Goal: Task Accomplishment & Management: Manage account settings

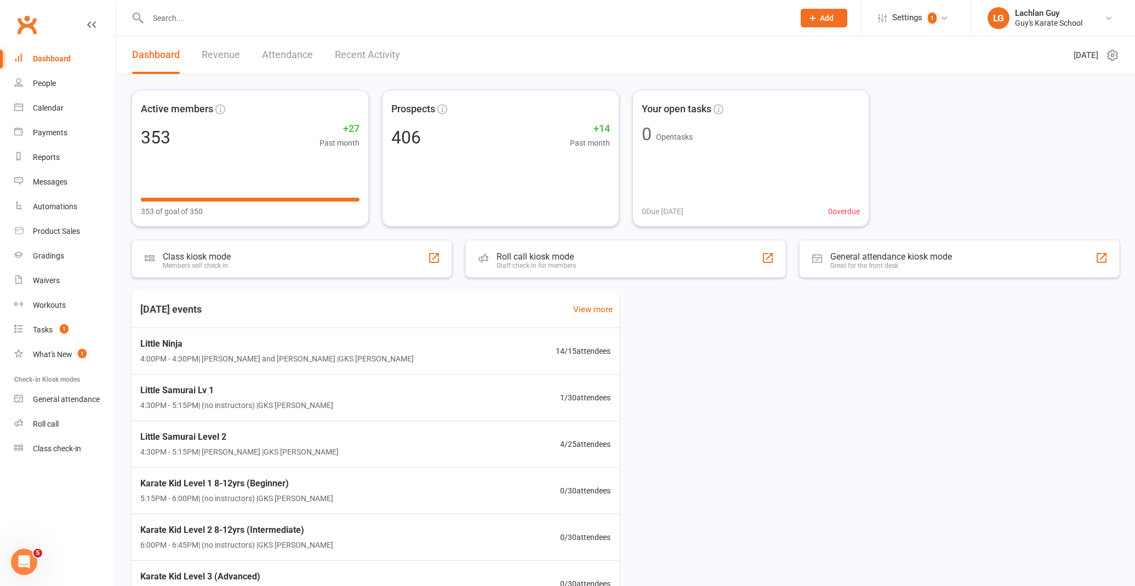
click at [225, 13] on input "text" at bounding box center [466, 17] width 642 height 15
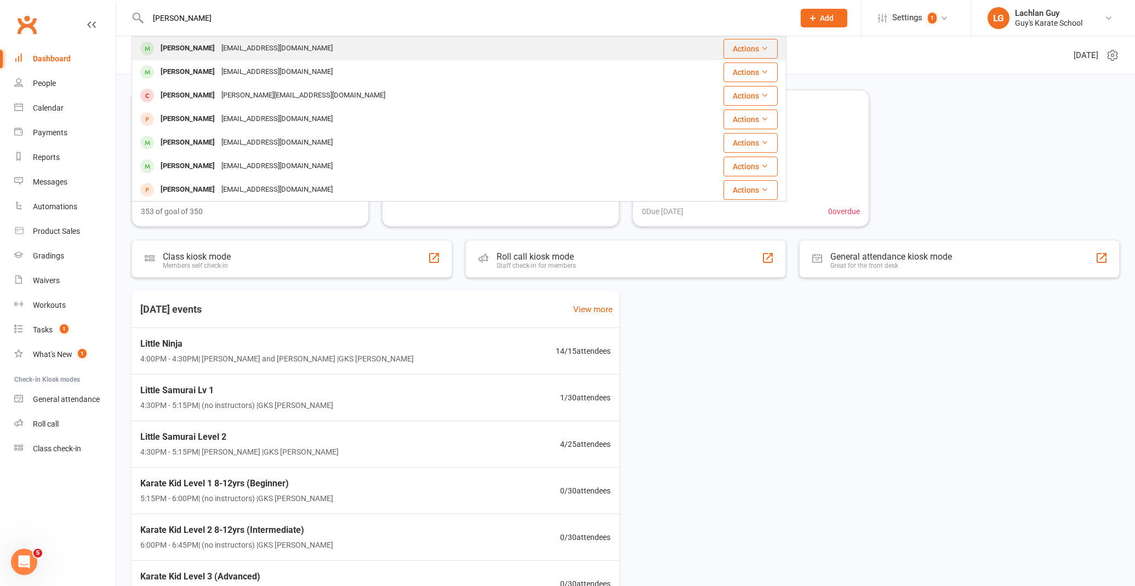
type input "[PERSON_NAME]"
click at [237, 50] on div "[EMAIL_ADDRESS][DOMAIN_NAME]" at bounding box center [277, 49] width 118 height 16
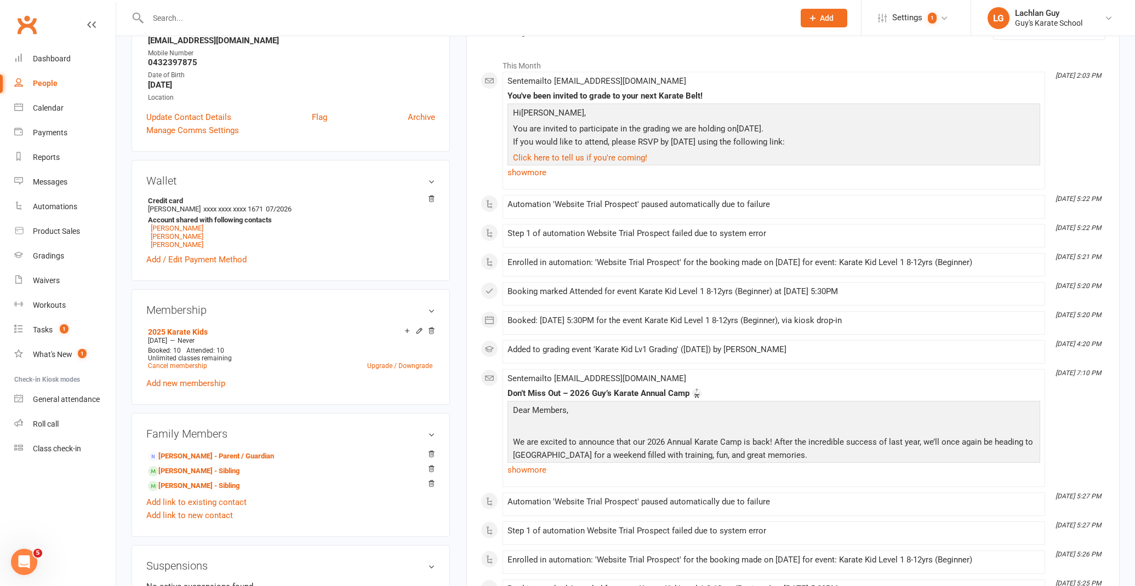
scroll to position [165, 0]
click at [190, 368] on link "Cancel membership" at bounding box center [177, 366] width 59 height 8
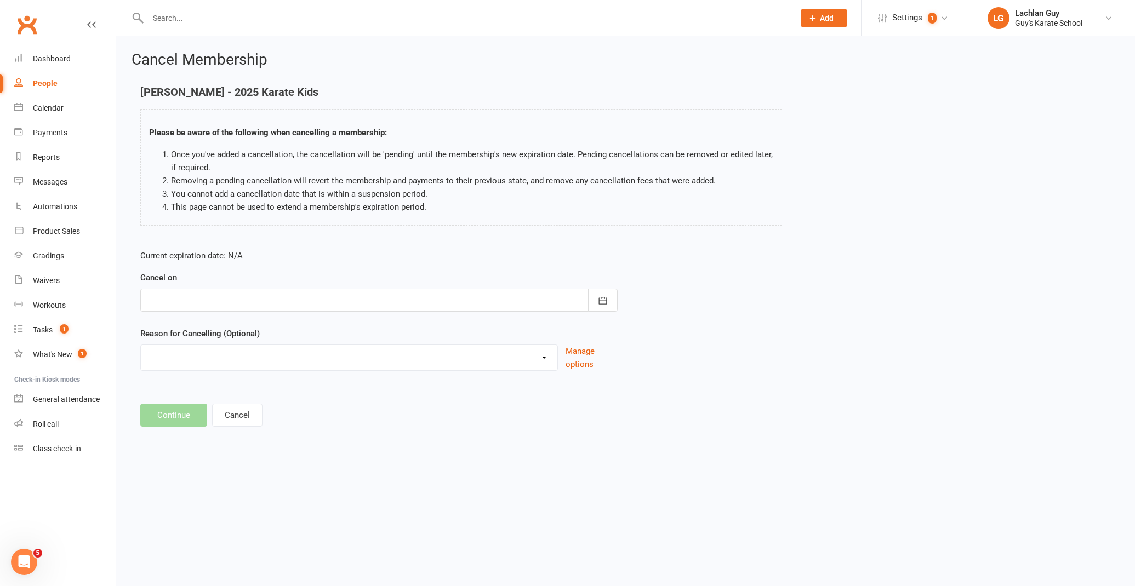
click at [276, 290] on div at bounding box center [378, 300] width 477 height 23
click at [233, 452] on span "30" at bounding box center [232, 453] width 9 height 9
type input "[DATE]"
select select "5"
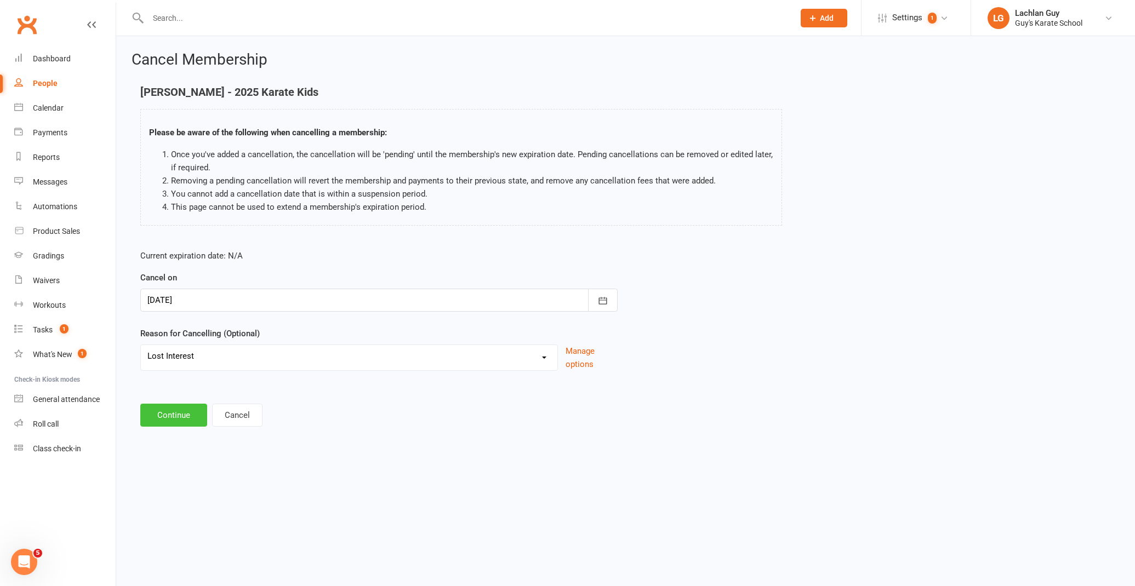
click at [179, 415] on button "Continue" at bounding box center [173, 415] width 67 height 23
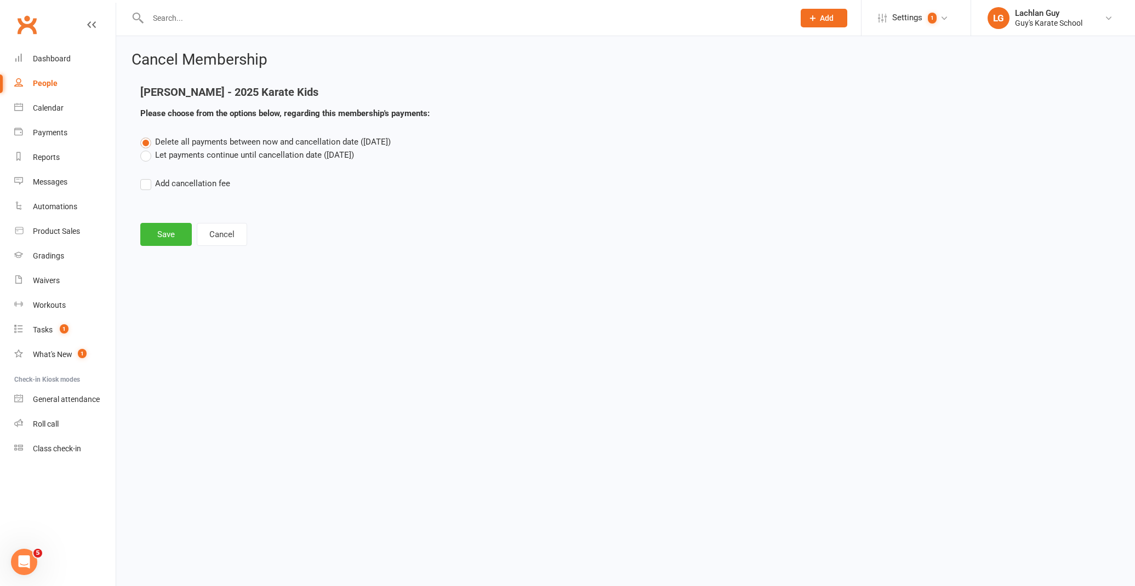
scroll to position [0, 0]
click at [222, 148] on label "Let payments continue until cancellation date ([DATE])" at bounding box center [247, 154] width 214 height 13
click at [147, 148] on input "Let payments continue until cancellation date ([DATE])" at bounding box center [143, 148] width 7 height 0
click at [157, 238] on button "Save" at bounding box center [165, 234] width 51 height 23
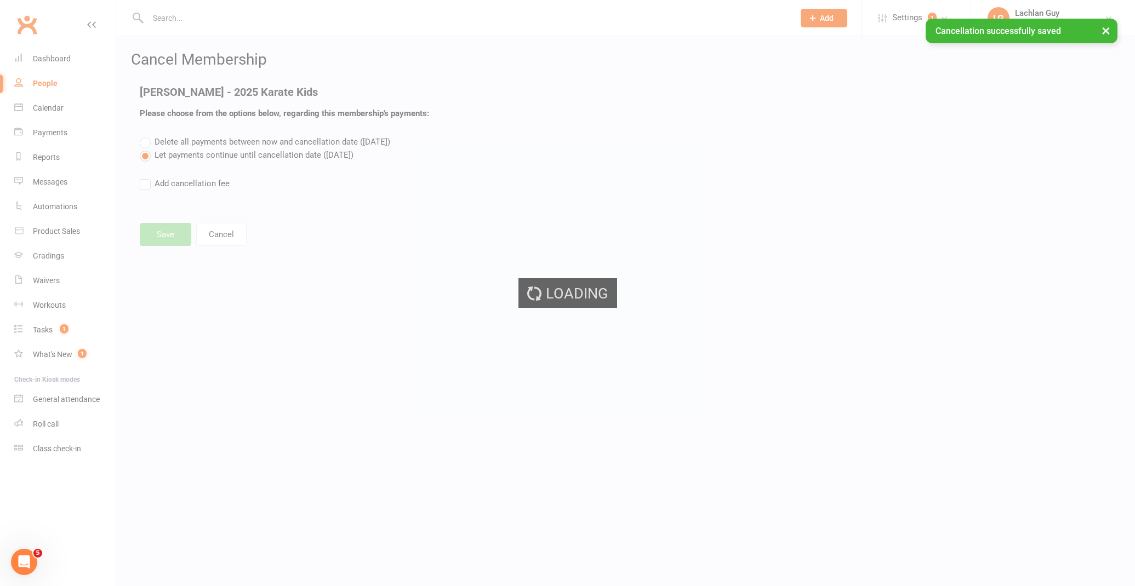
scroll to position [0, 2]
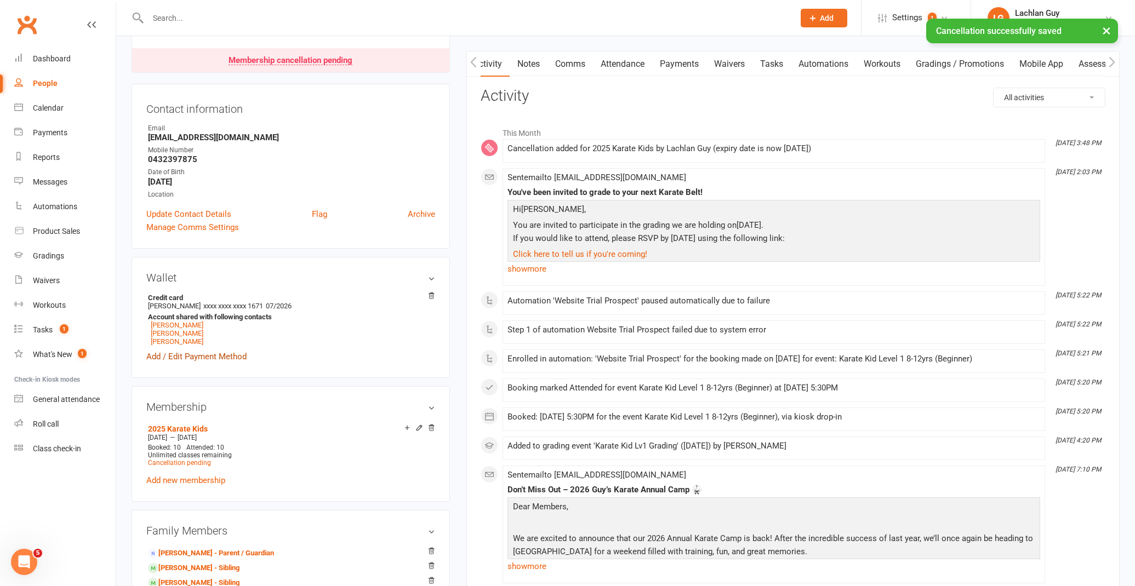
scroll to position [98, 0]
click at [174, 332] on link "[PERSON_NAME]" at bounding box center [177, 333] width 53 height 8
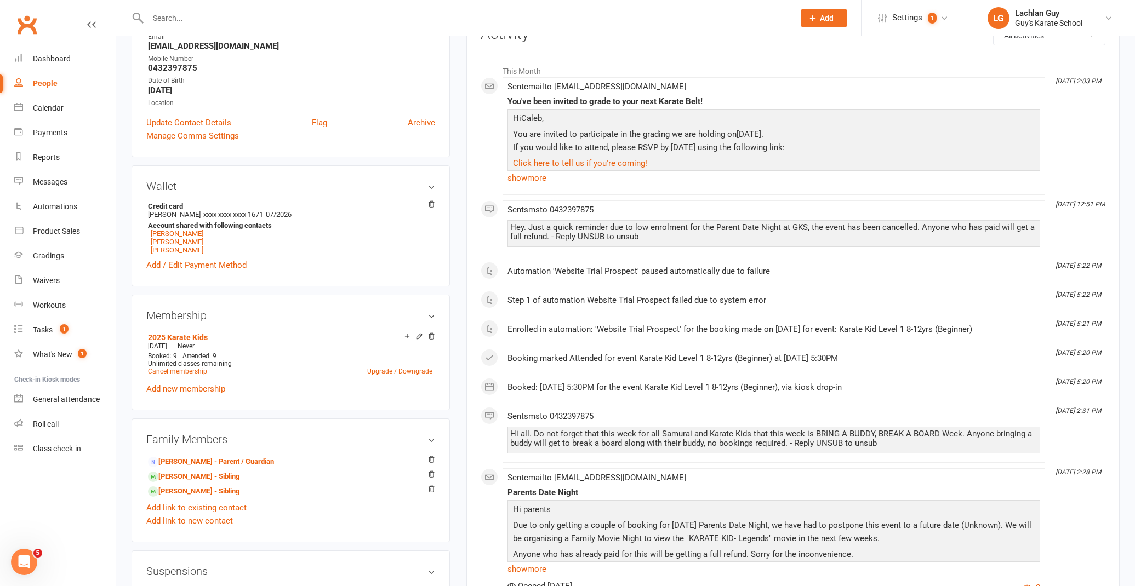
scroll to position [164, 0]
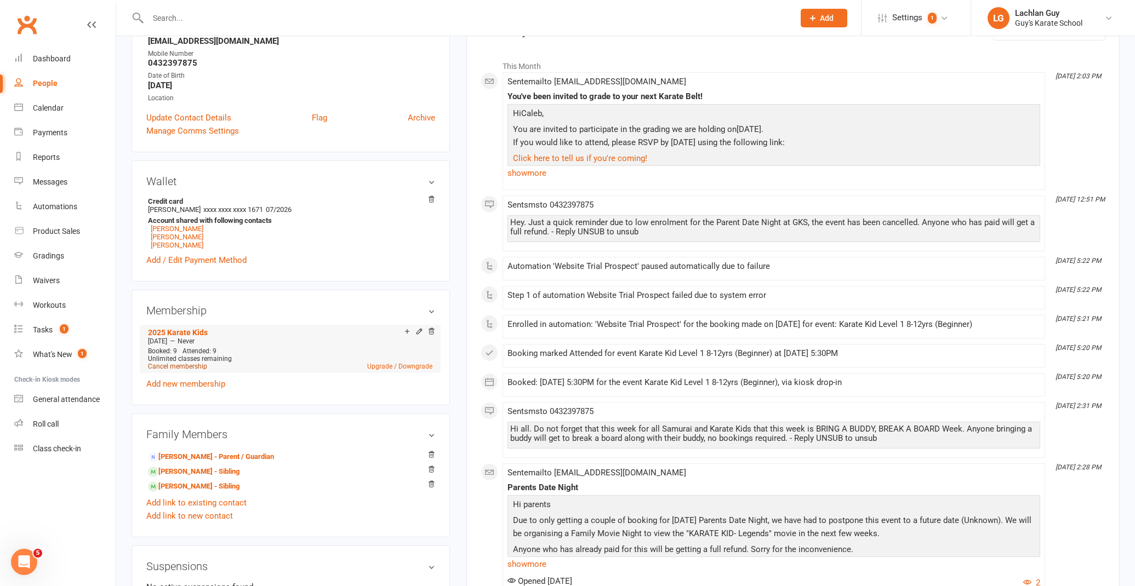
click at [191, 368] on link "Cancel membership" at bounding box center [177, 367] width 59 height 8
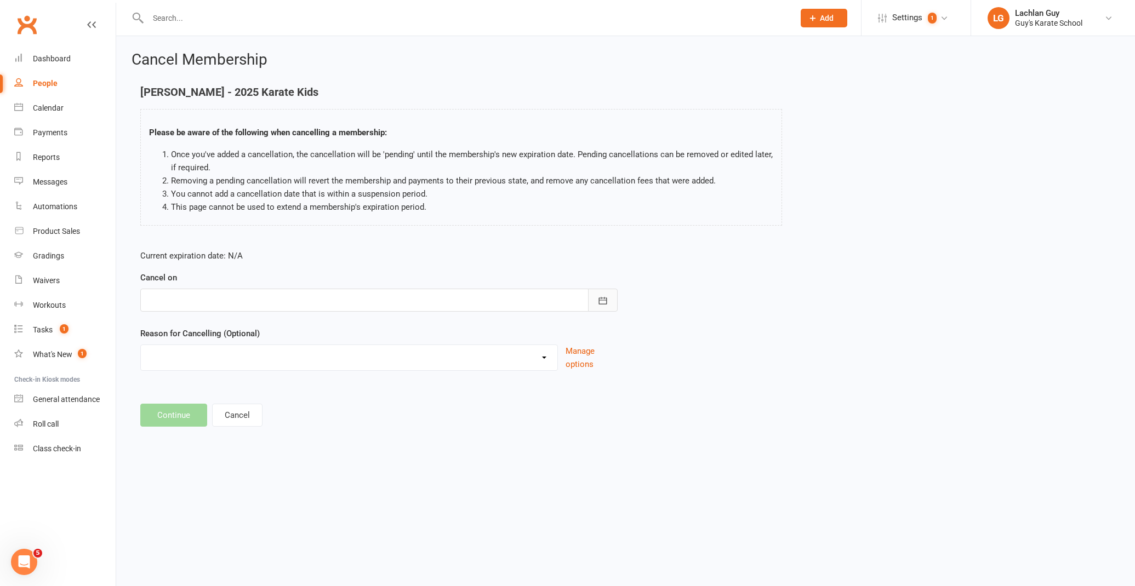
click at [611, 297] on button "button" at bounding box center [603, 300] width 30 height 23
click at [233, 449] on span "30" at bounding box center [232, 453] width 9 height 9
type input "[DATE]"
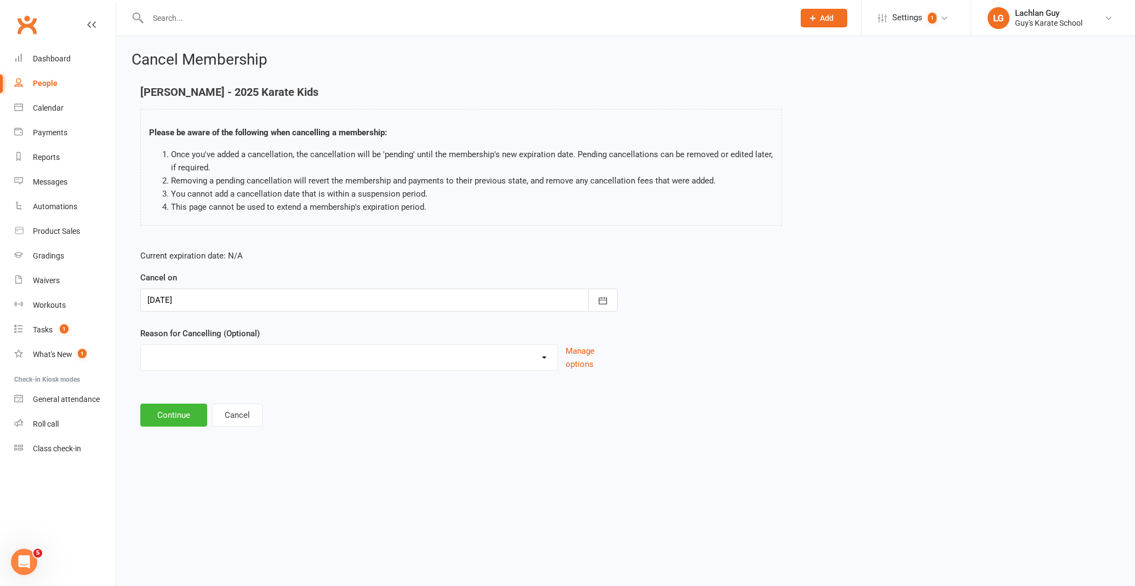
select select "5"
click at [180, 416] on button "Continue" at bounding box center [173, 415] width 67 height 23
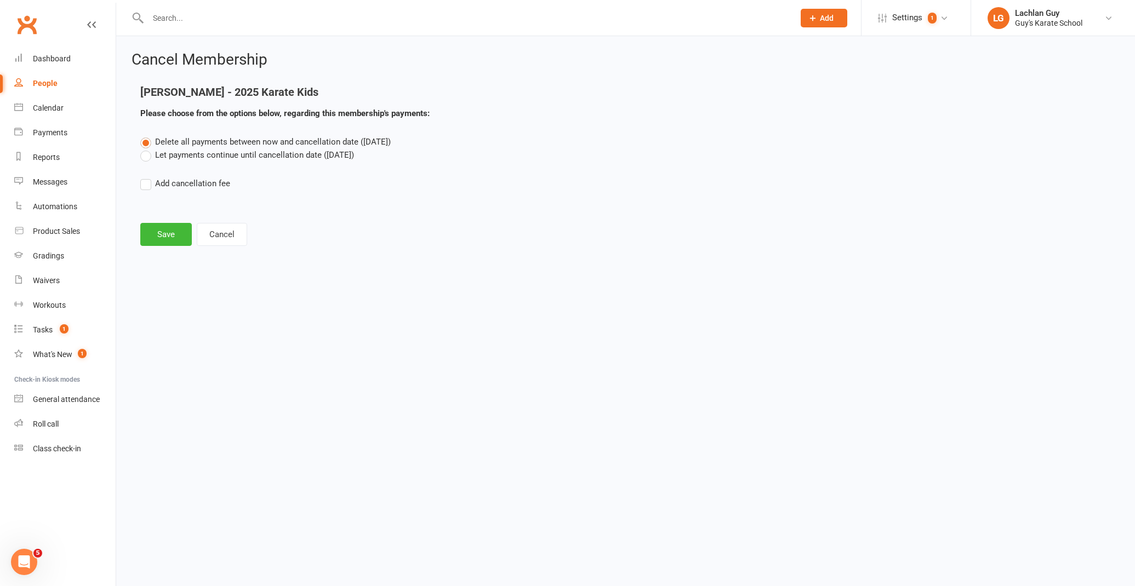
click at [185, 155] on label "Let payments continue until cancellation date ([DATE])" at bounding box center [247, 154] width 214 height 13
click at [147, 148] on input "Let payments continue until cancellation date ([DATE])" at bounding box center [143, 148] width 7 height 0
click at [154, 237] on button "Save" at bounding box center [165, 234] width 51 height 23
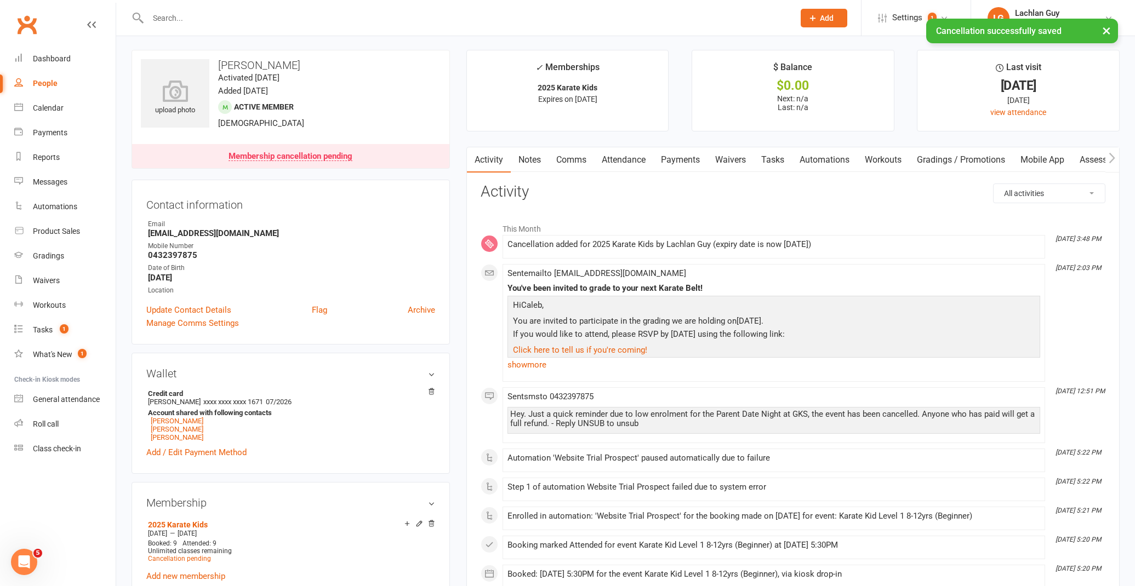
click at [569, 157] on link "Comms" at bounding box center [570, 159] width 45 height 25
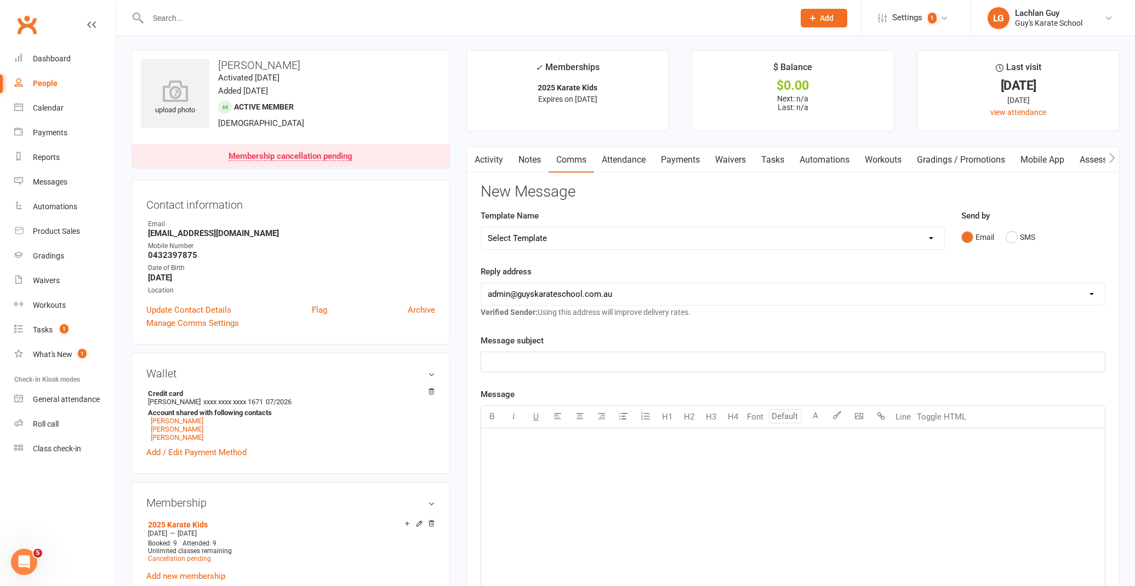
select select "0"
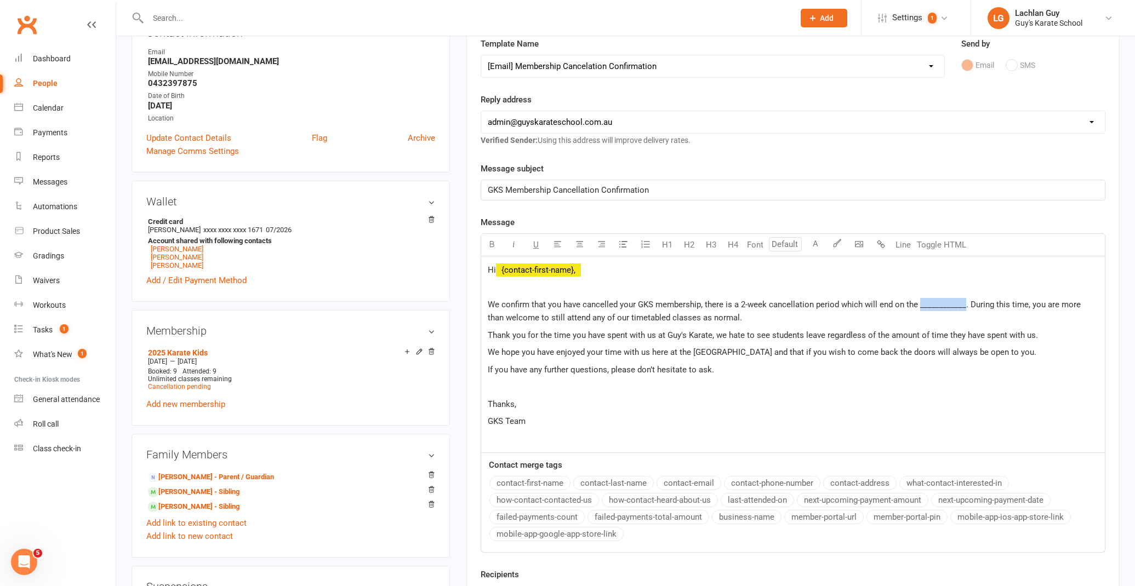
drag, startPoint x: 917, startPoint y: 305, endPoint x: 961, endPoint y: 303, distance: 44.4
click at [961, 303] on span "We confirm that you have cancelled your GKS membership, there is a 2-week cance…" at bounding box center [785, 311] width 595 height 23
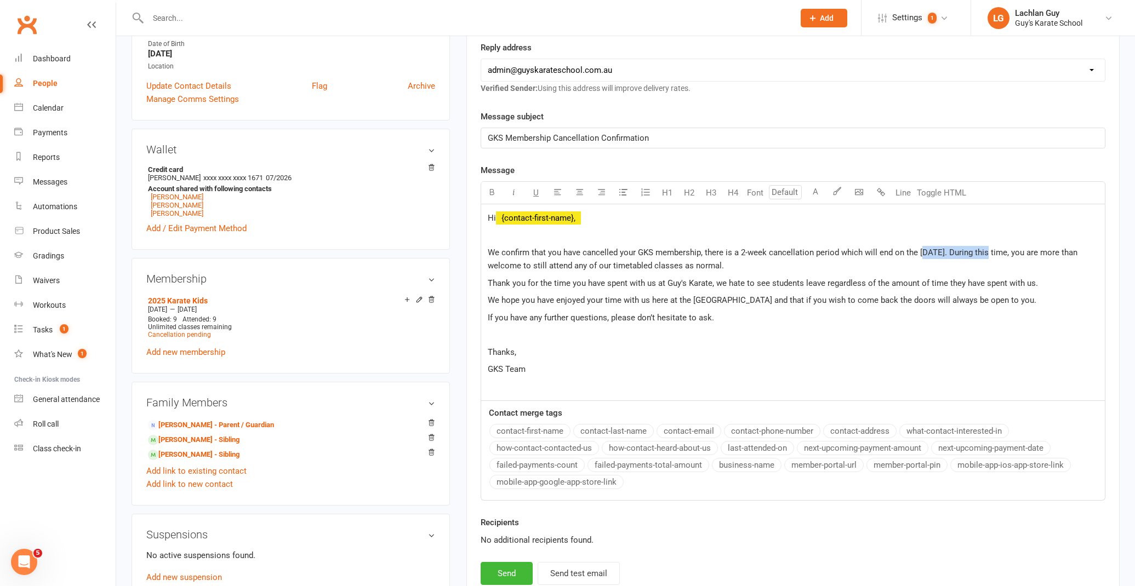
drag, startPoint x: 920, startPoint y: 247, endPoint x: 989, endPoint y: 247, distance: 69.0
click at [989, 248] on span "We confirm that you have cancelled your GKS membership, there is a 2-week cance…" at bounding box center [784, 259] width 592 height 23
drag, startPoint x: 916, startPoint y: 250, endPoint x: 984, endPoint y: 247, distance: 68.0
click at [985, 248] on span "We confirm that you have cancelled your GKS membership, there is a 2-week cance…" at bounding box center [784, 259] width 592 height 23
copy span "[DATE]"
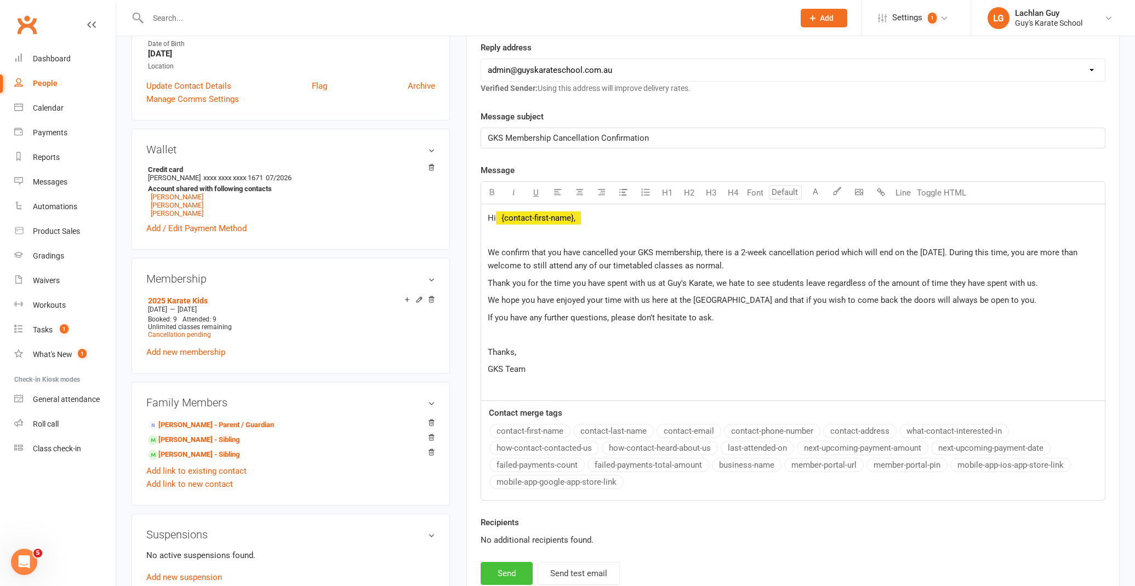
click at [514, 566] on button "Send" at bounding box center [506, 573] width 52 height 23
select select
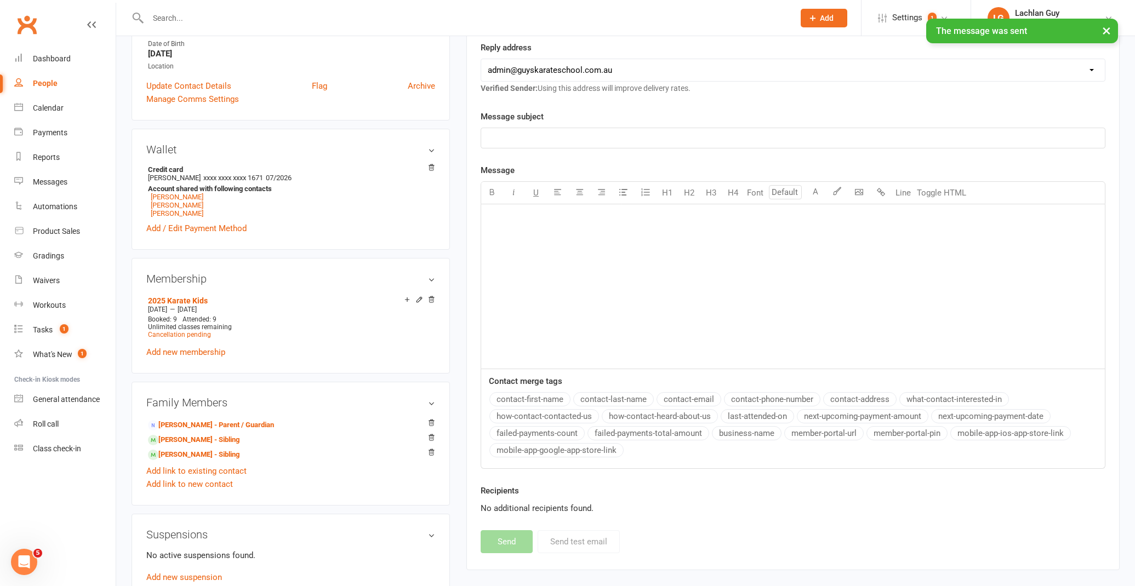
click at [196, 439] on link "[PERSON_NAME] - Sibling" at bounding box center [193, 440] width 91 height 12
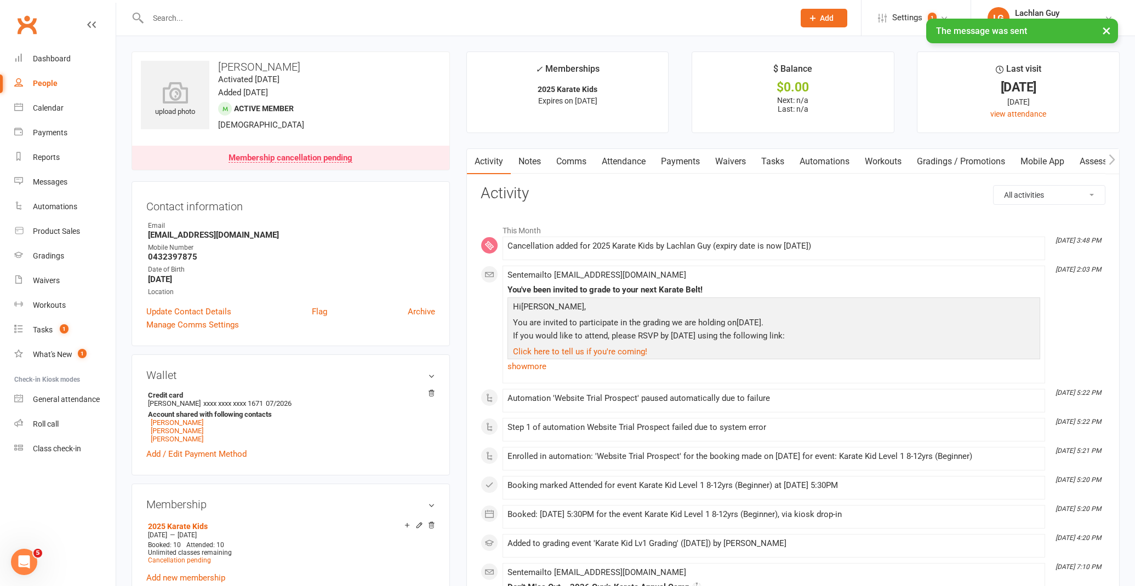
click at [571, 159] on link "Comms" at bounding box center [570, 161] width 45 height 25
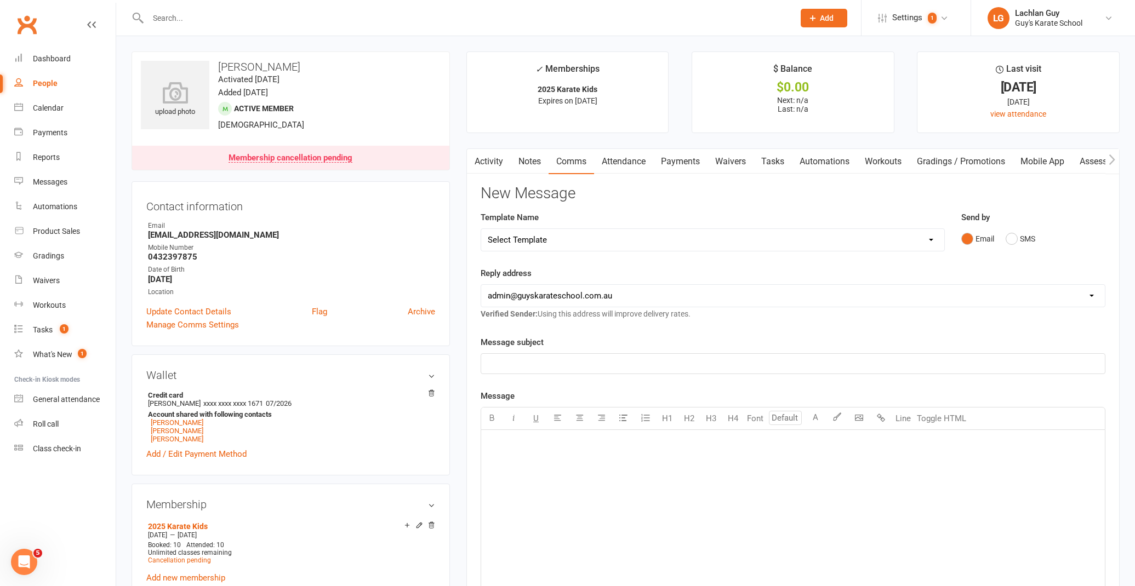
select select "0"
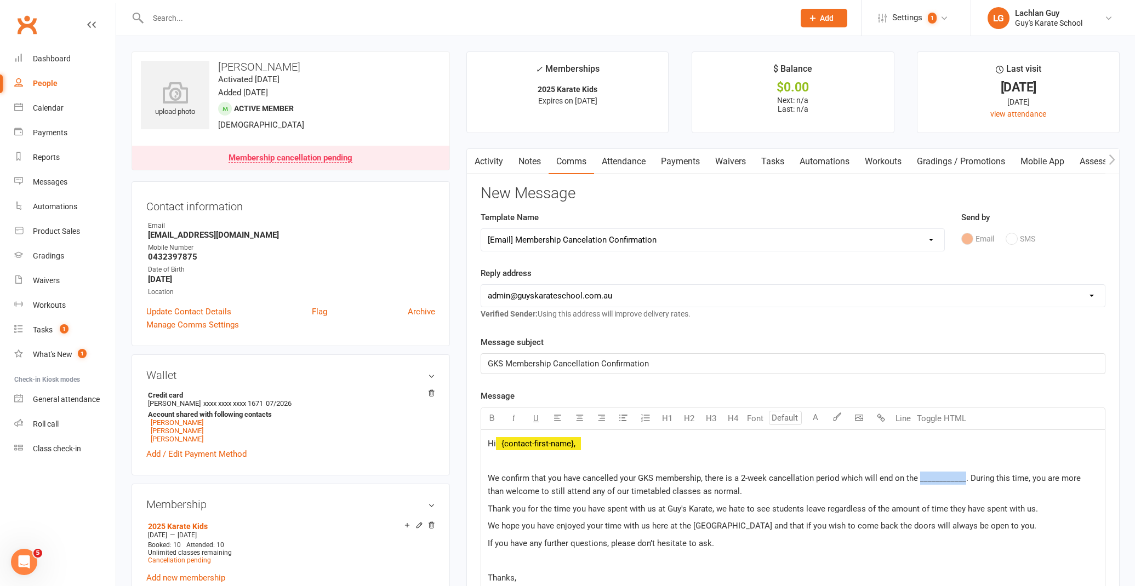
drag, startPoint x: 917, startPoint y: 478, endPoint x: 962, endPoint y: 474, distance: 45.7
click at [963, 474] on span "We confirm that you have cancelled your GKS membership, there is a 2-week cance…" at bounding box center [785, 484] width 595 height 23
click at [923, 479] on span "We confirm that you have cancelled your GKS membership, there is a 2-week cance…" at bounding box center [785, 484] width 594 height 23
click at [918, 478] on span "We confirm that you have cancelled your GKS membership, there is a 2-week cance…" at bounding box center [785, 484] width 594 height 23
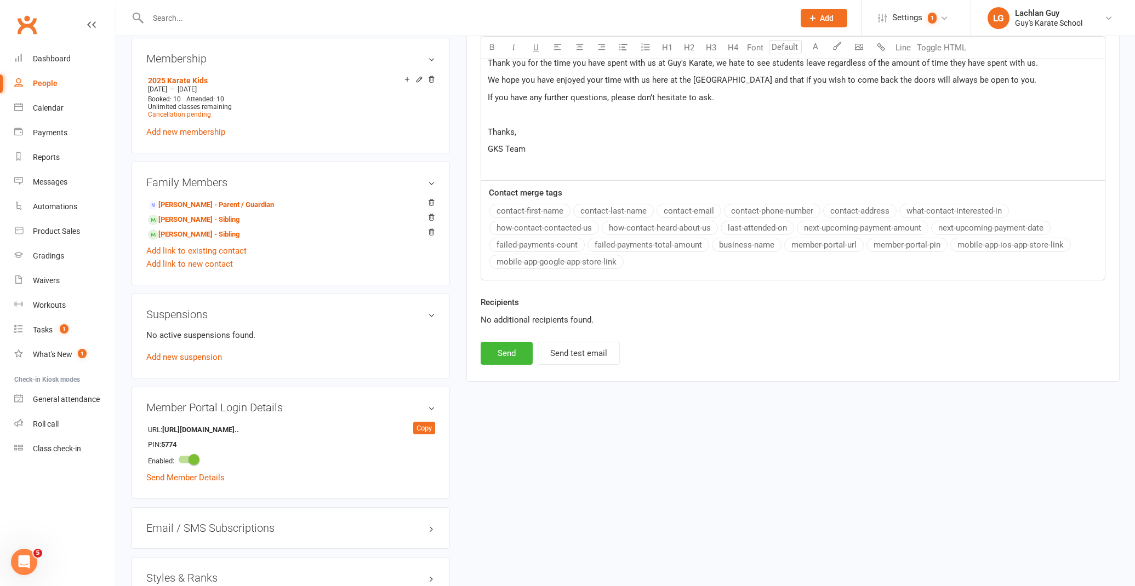
scroll to position [506, 0]
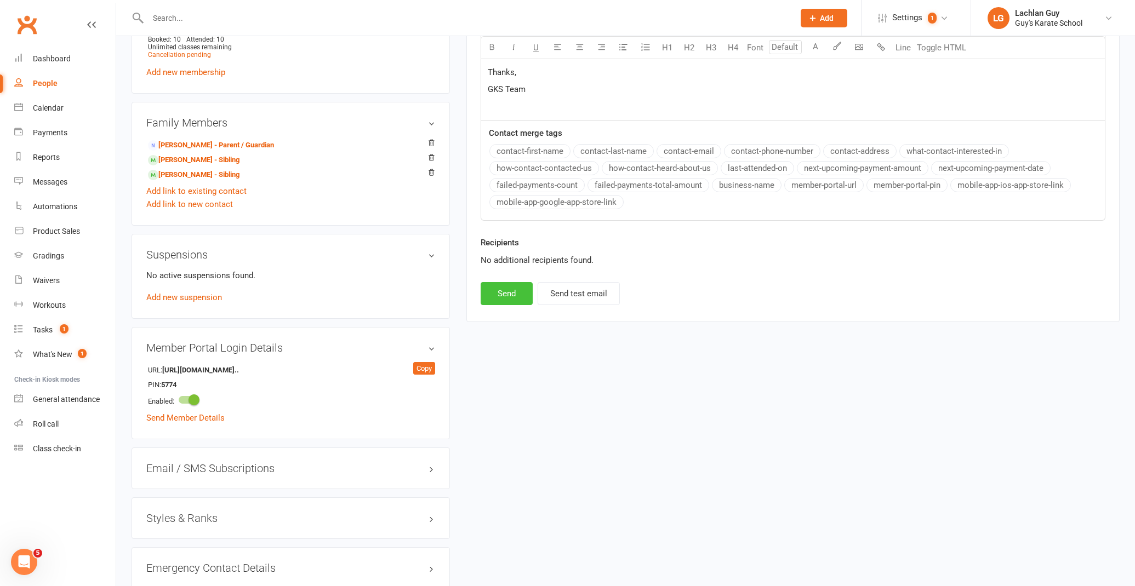
click at [511, 296] on button "Send" at bounding box center [506, 293] width 52 height 23
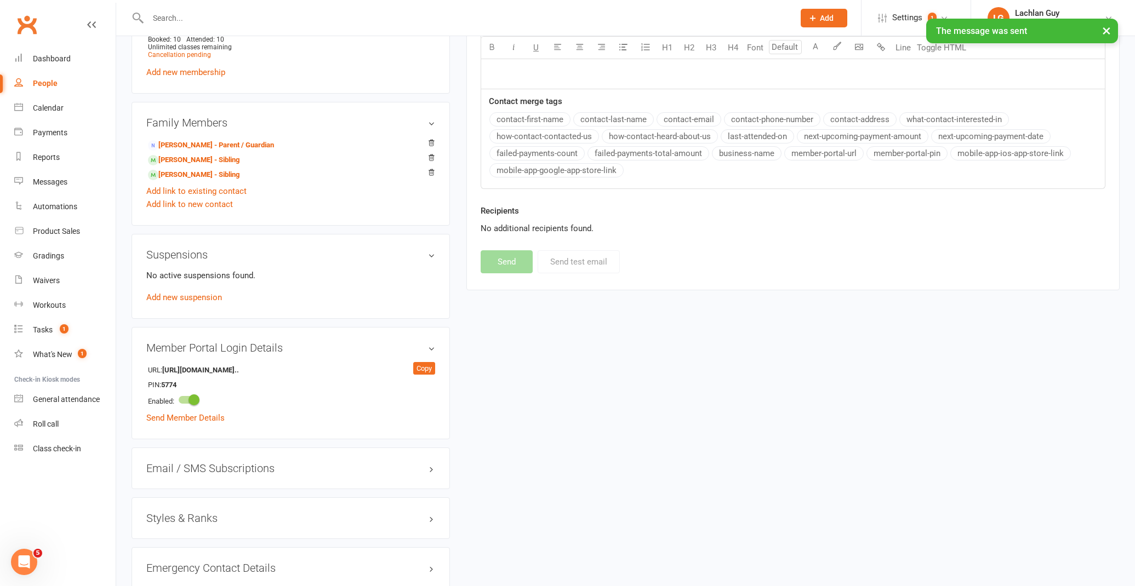
select select
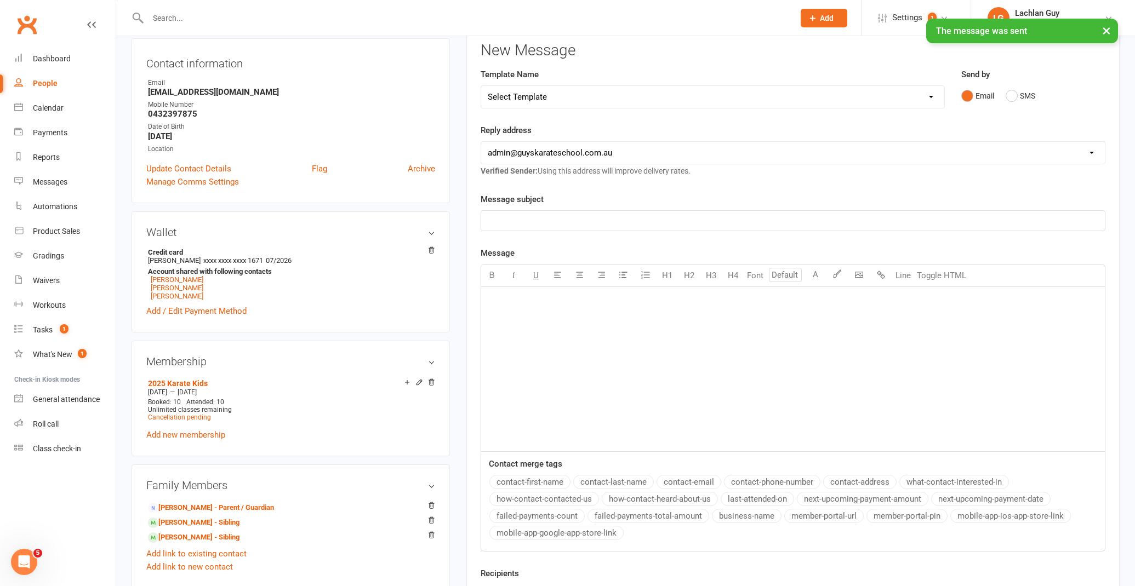
scroll to position [142, 0]
click at [185, 537] on link "[PERSON_NAME] - Sibling" at bounding box center [193, 539] width 91 height 12
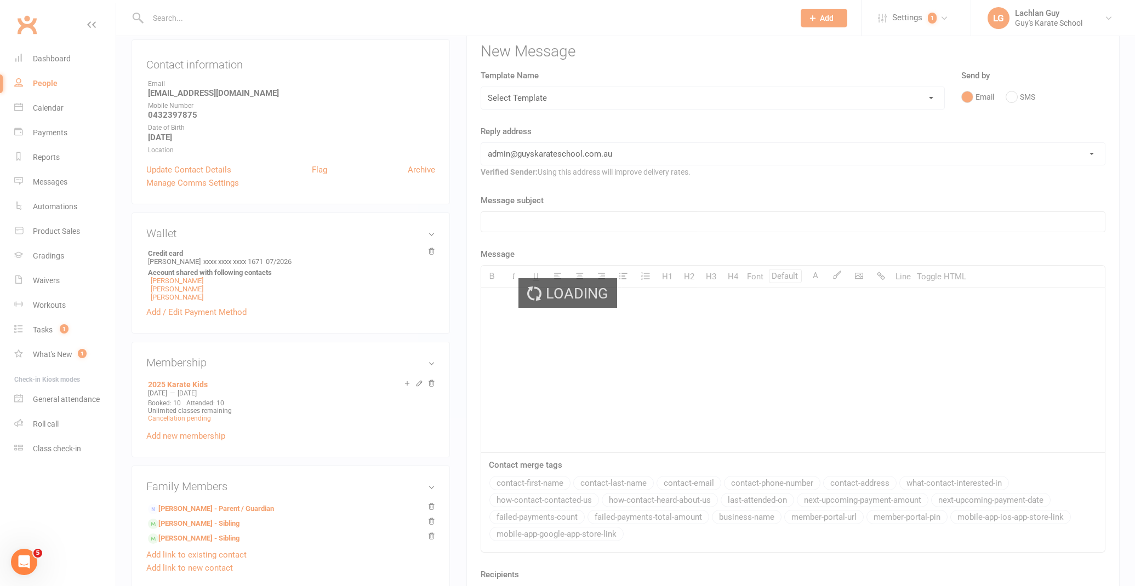
scroll to position [142, 0]
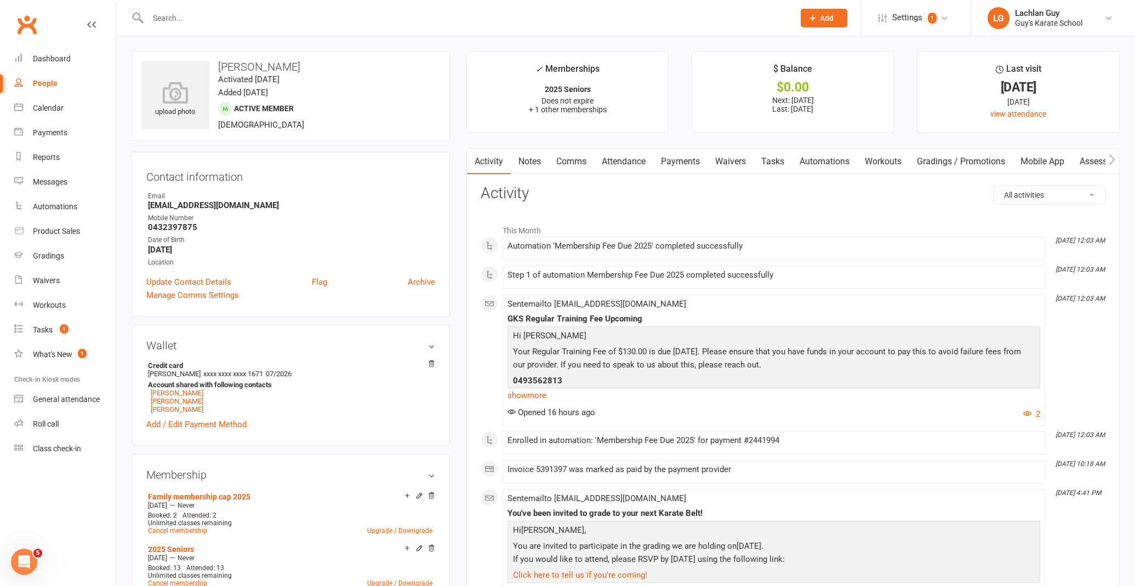
click at [688, 159] on link "Payments" at bounding box center [680, 161] width 54 height 25
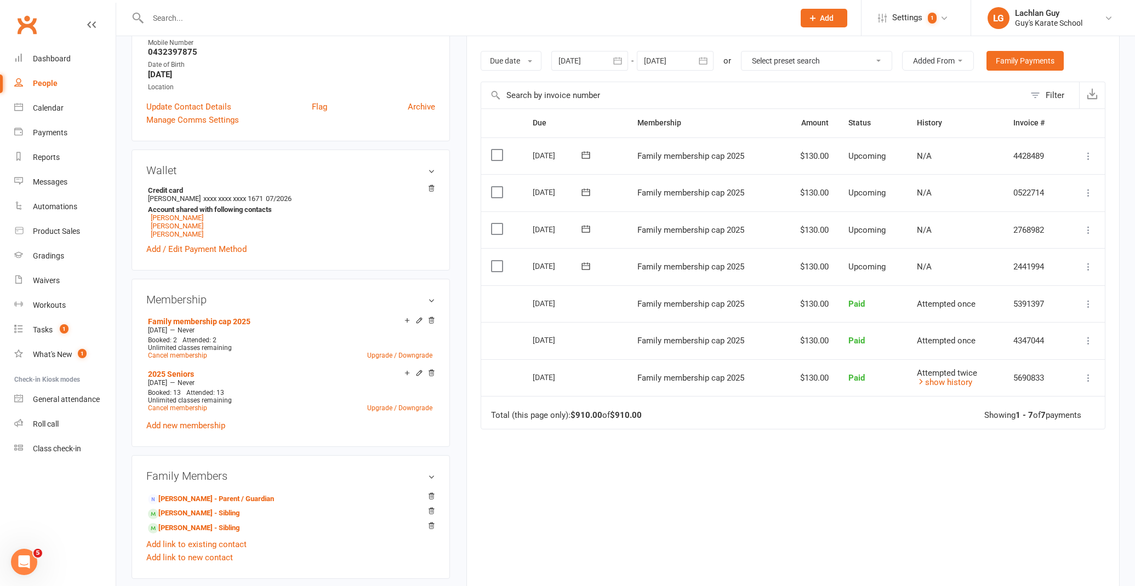
scroll to position [182, 0]
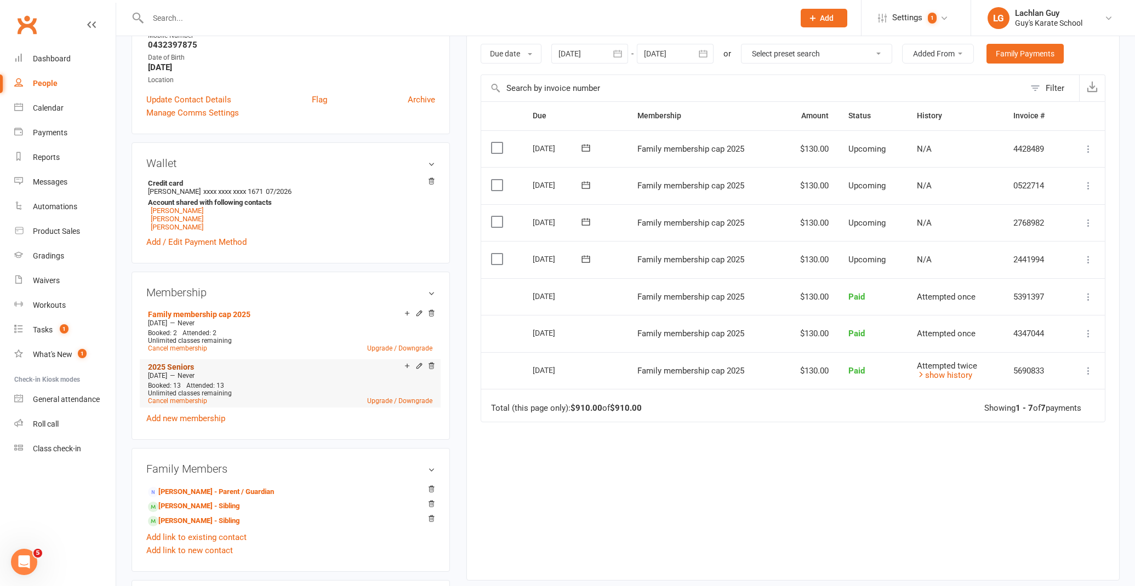
click at [184, 364] on link "2025 Seniors" at bounding box center [171, 367] width 46 height 9
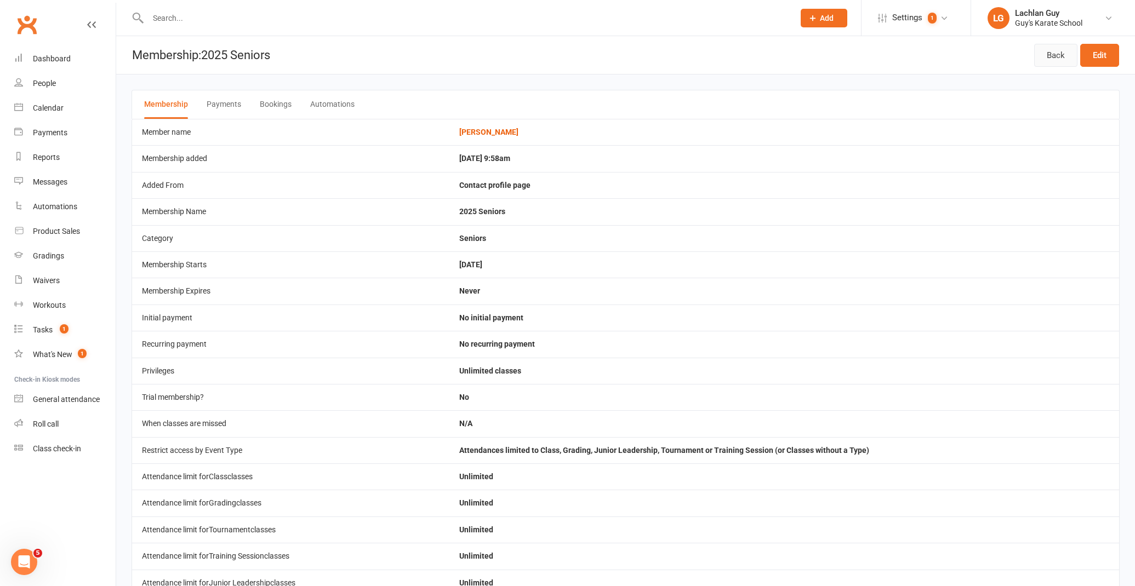
click at [1061, 55] on link "Back" at bounding box center [1055, 55] width 43 height 23
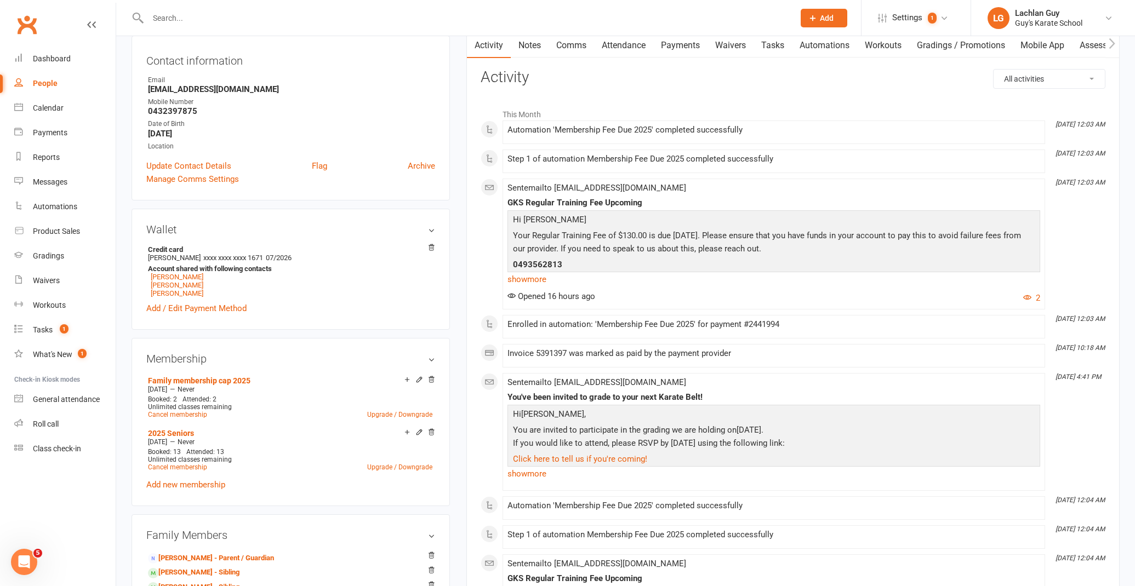
scroll to position [116, 0]
click at [390, 466] on link "Upgrade / Downgrade" at bounding box center [399, 467] width 65 height 8
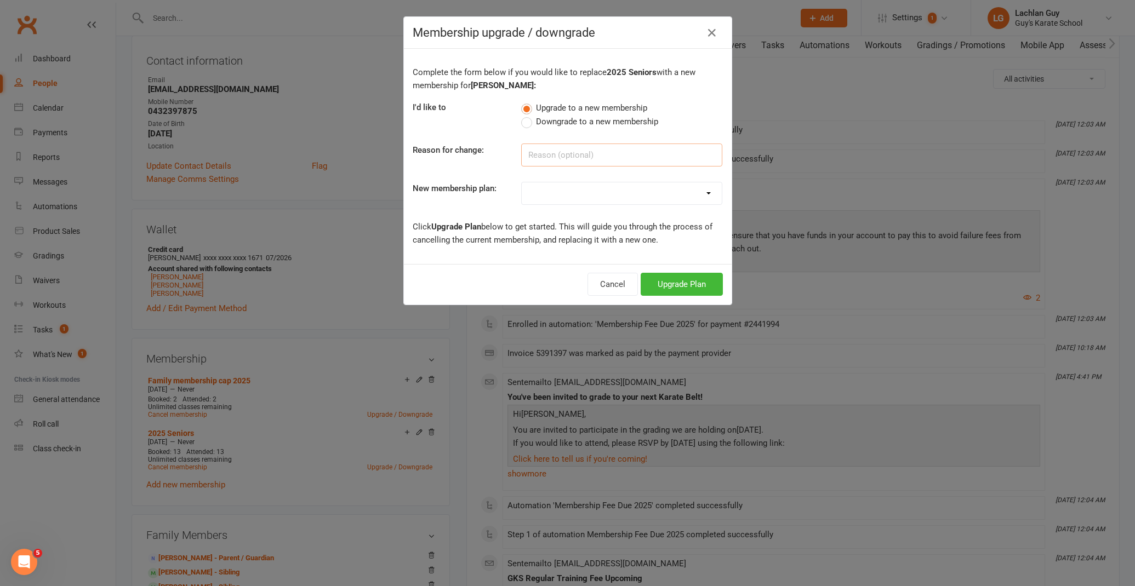
click at [572, 155] on input at bounding box center [621, 155] width 201 height 23
type input "Family Plan Finishes"
select select "3"
click at [688, 295] on button "Upgrade Plan" at bounding box center [681, 284] width 82 height 23
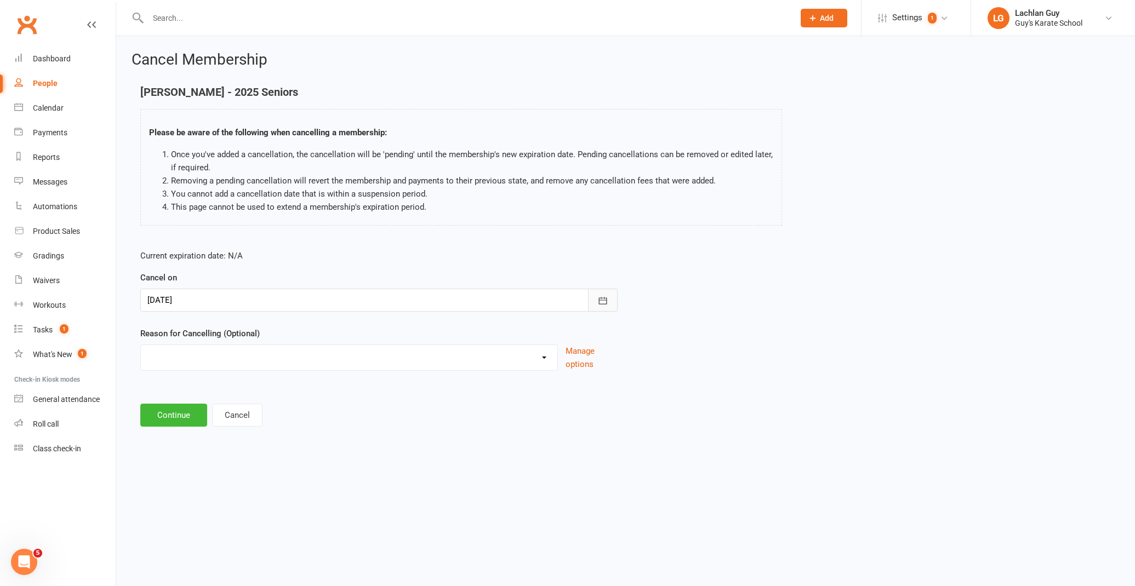
click at [594, 297] on button "button" at bounding box center [603, 300] width 30 height 23
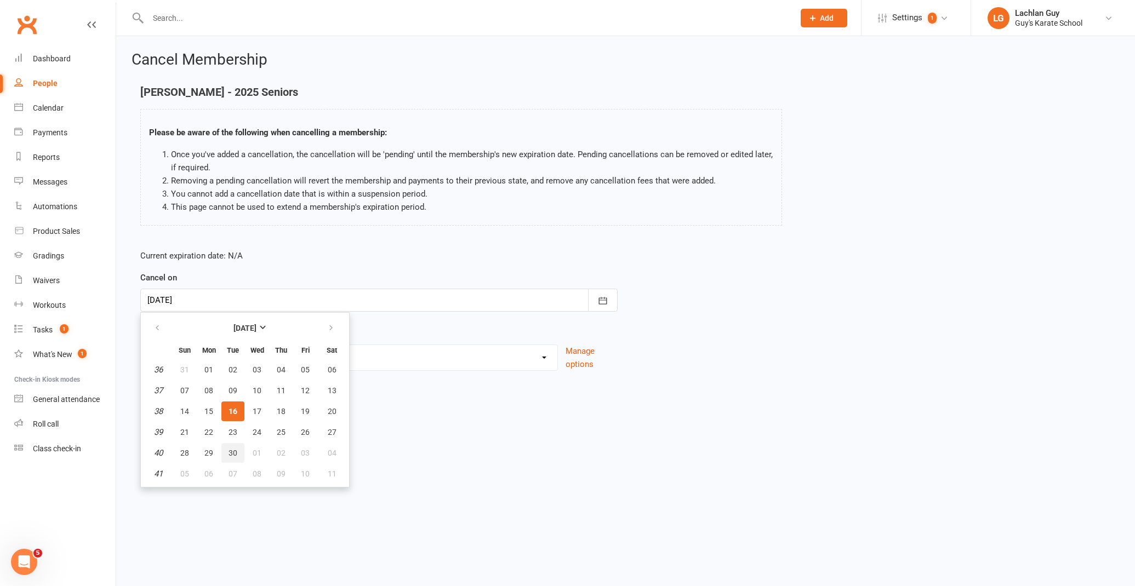
click at [237, 454] on span "30" at bounding box center [232, 453] width 9 height 9
type input "[DATE]"
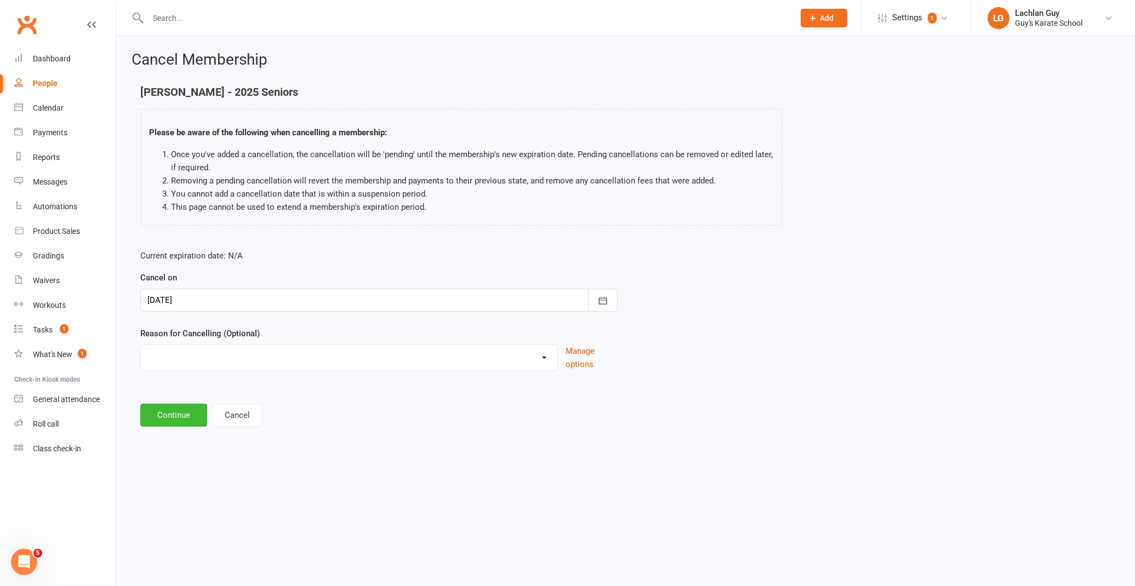
select select "8"
click at [179, 415] on button "Continue" at bounding box center [173, 415] width 67 height 23
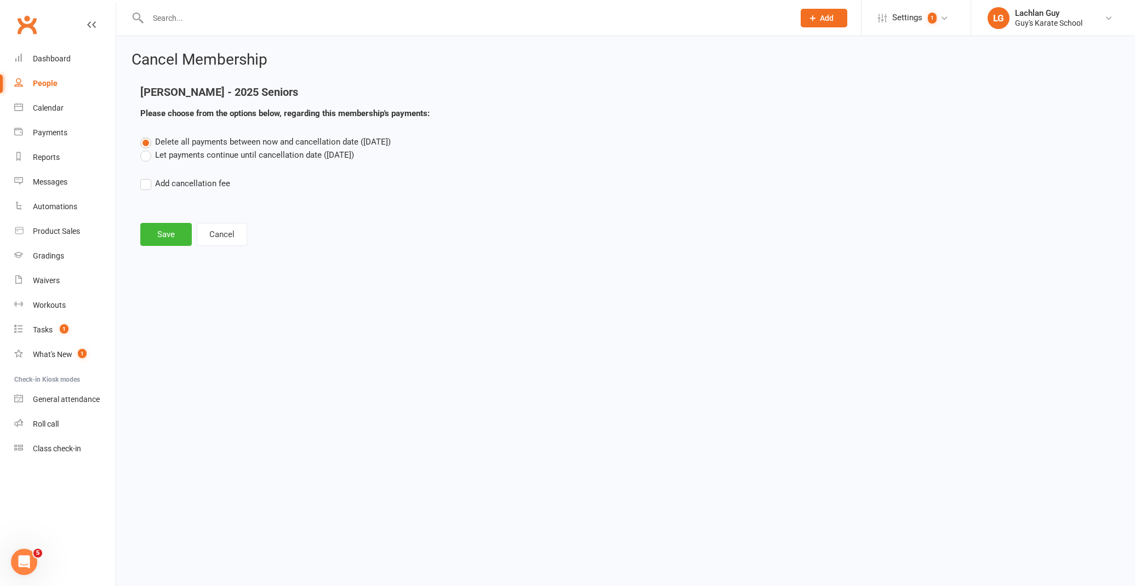
scroll to position [0, 0]
click at [198, 155] on label "Let payments continue until cancellation date ([DATE])" at bounding box center [247, 154] width 214 height 13
click at [147, 148] on input "Let payments continue until cancellation date ([DATE])" at bounding box center [143, 148] width 7 height 0
click at [164, 235] on button "Save" at bounding box center [165, 234] width 51 height 23
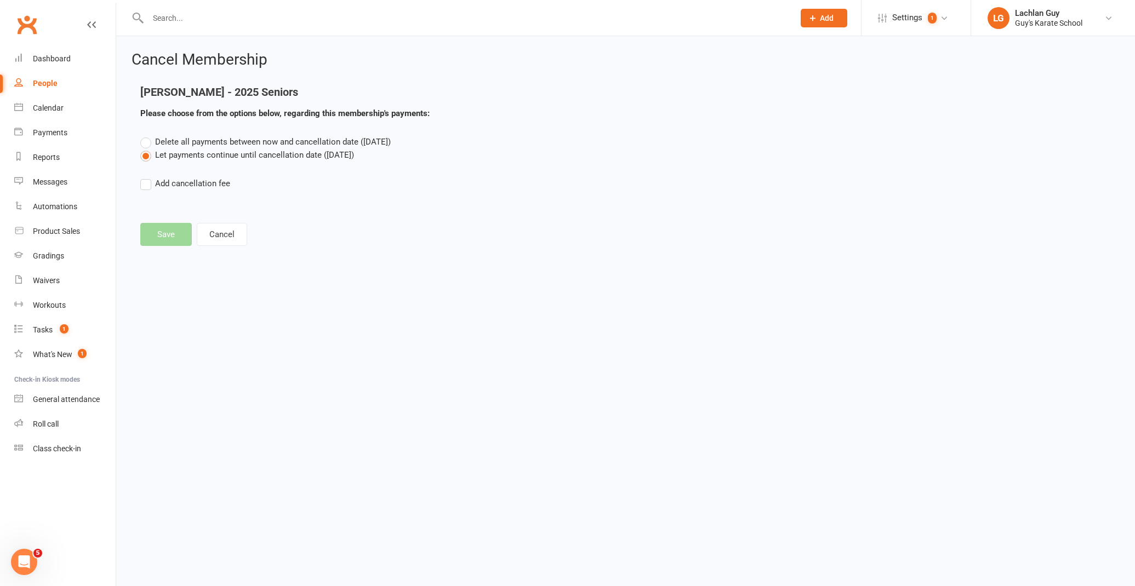
scroll to position [0, 0]
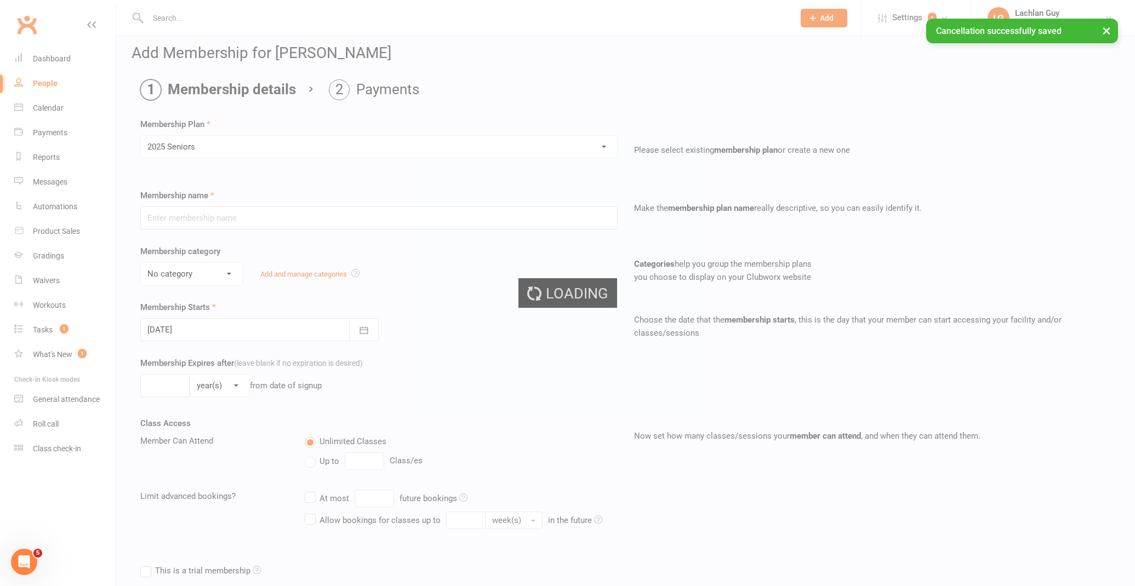
type input "2025 Seniors"
select select "6"
type input "0"
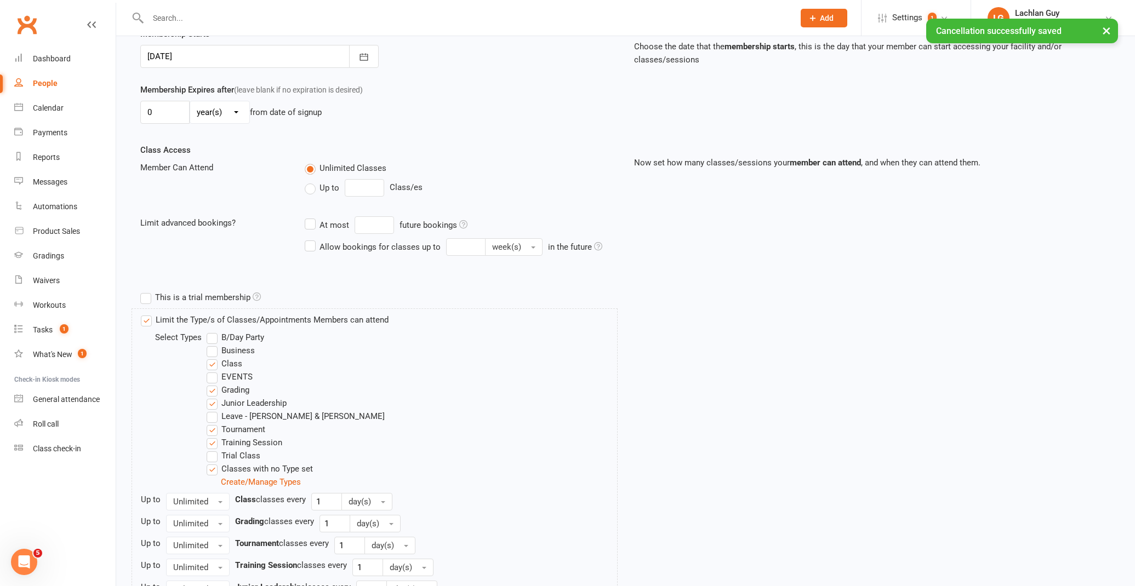
scroll to position [281, 4]
click at [369, 62] on button "button" at bounding box center [364, 55] width 30 height 23
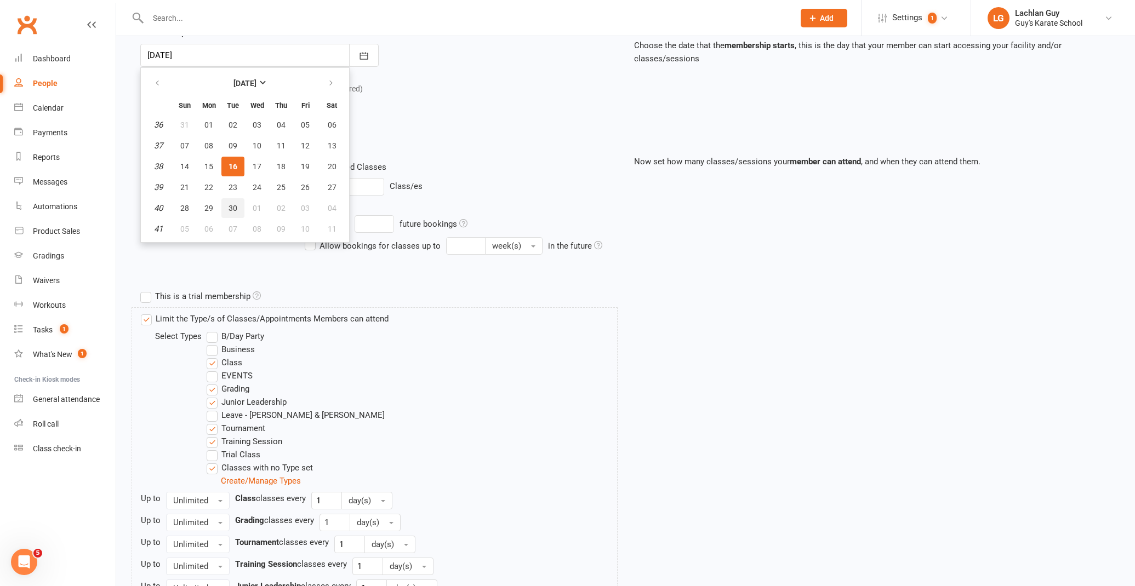
scroll to position [281, 0]
click at [231, 205] on span "30" at bounding box center [232, 208] width 9 height 9
type input "[DATE]"
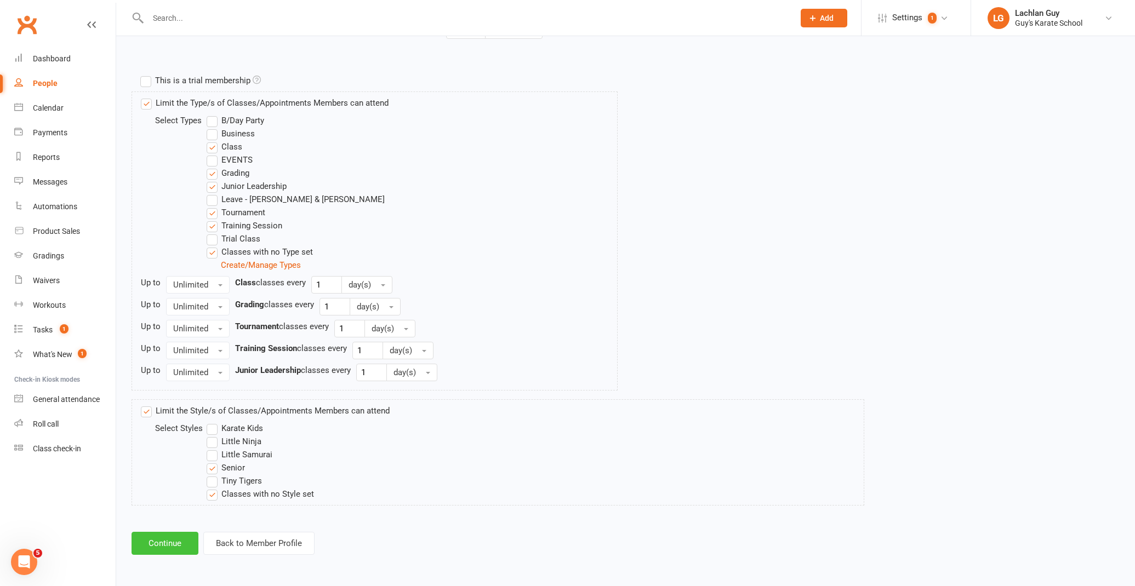
scroll to position [506, 0]
drag, startPoint x: 190, startPoint y: 534, endPoint x: 195, endPoint y: 531, distance: 6.1
click at [190, 534] on button "Continue" at bounding box center [164, 543] width 67 height 23
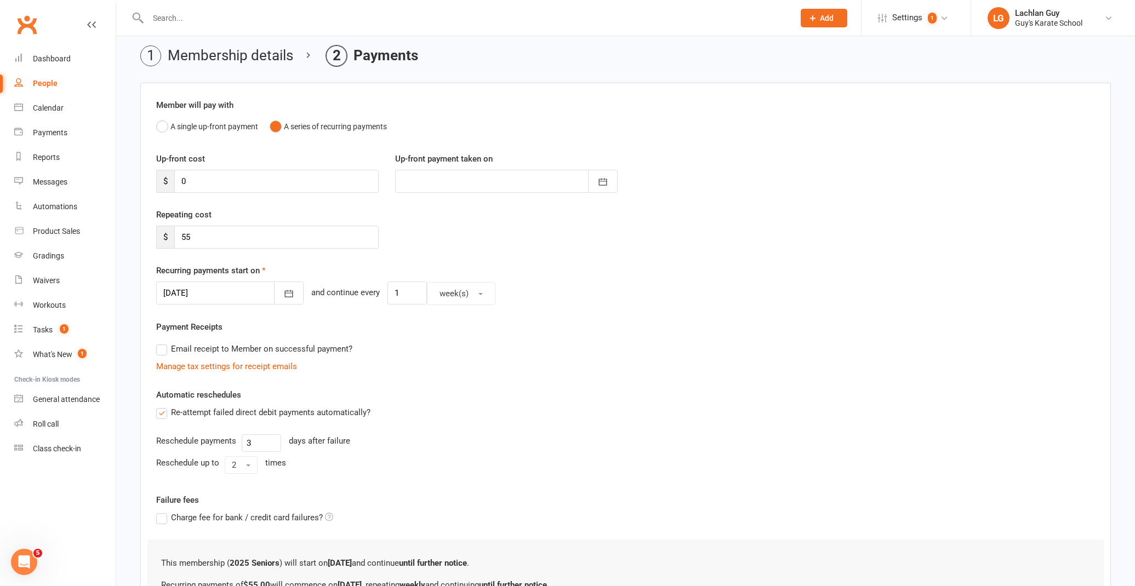
scroll to position [64, 0]
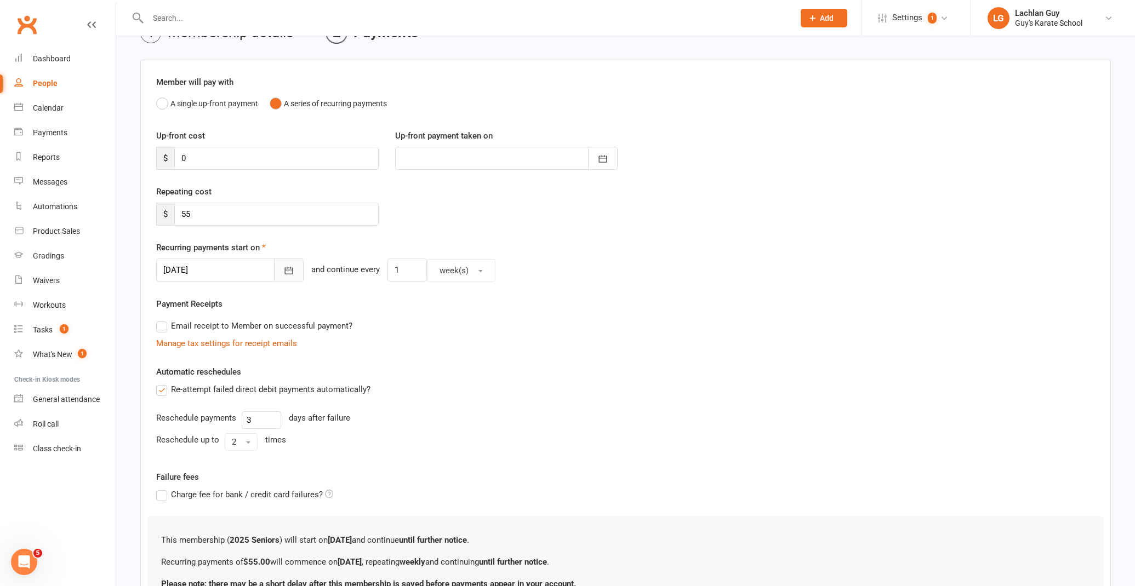
click at [285, 273] on icon "button" at bounding box center [289, 270] width 8 height 7
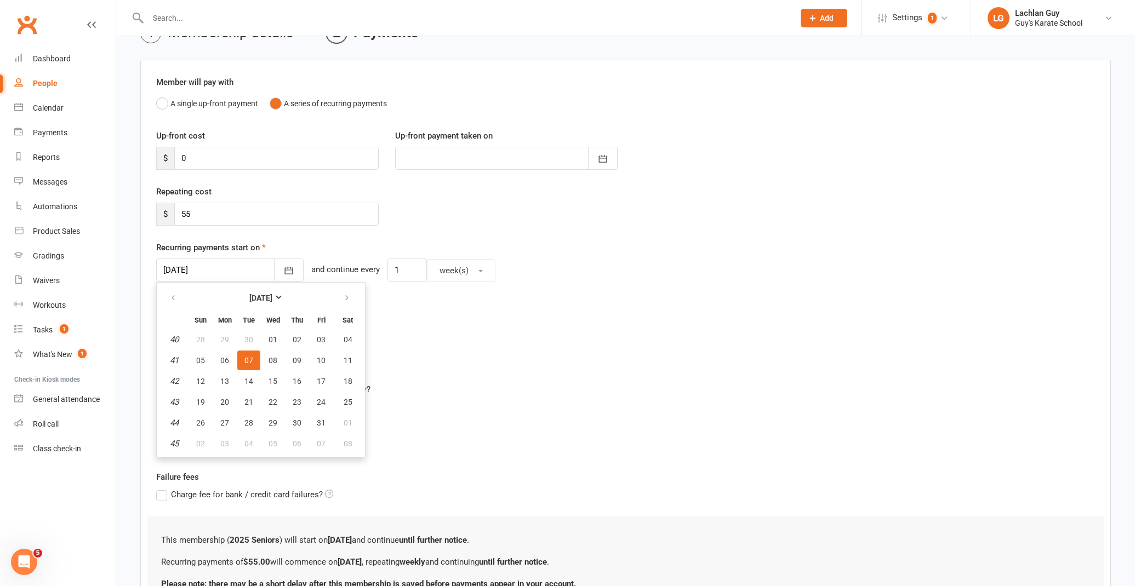
click at [247, 361] on span "07" at bounding box center [248, 360] width 9 height 9
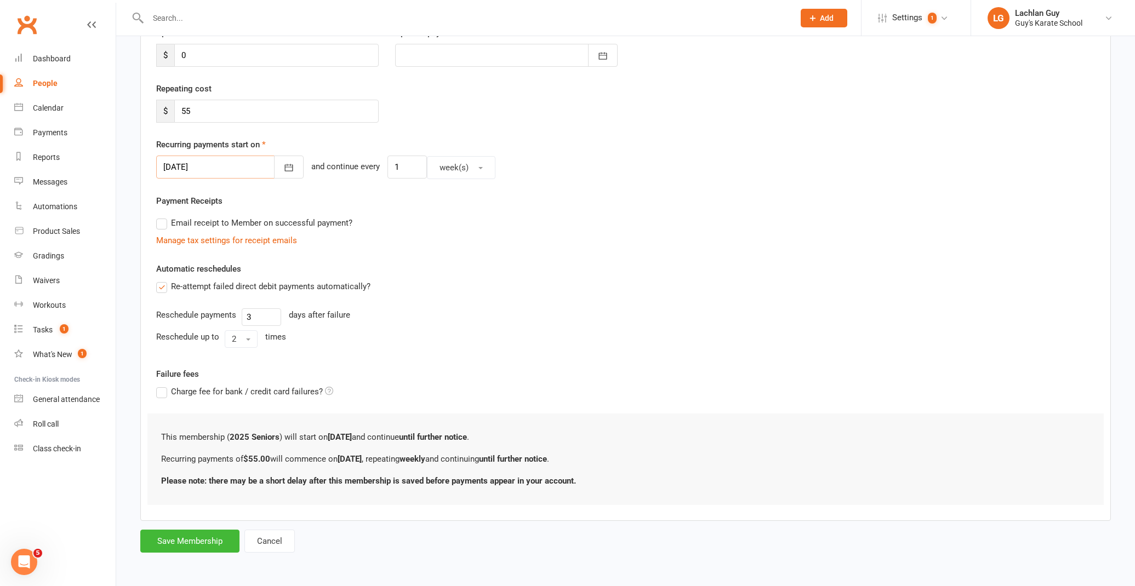
scroll to position [175, 0]
click at [196, 540] on button "Save Membership" at bounding box center [189, 541] width 99 height 23
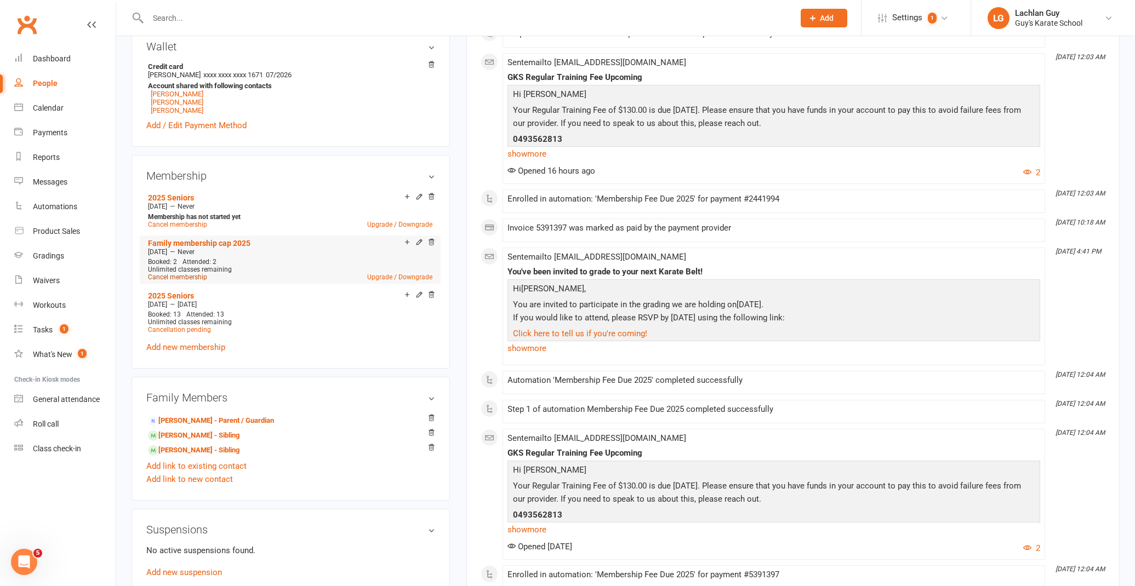
scroll to position [328, 0]
click at [194, 277] on link "Cancel membership" at bounding box center [177, 278] width 59 height 8
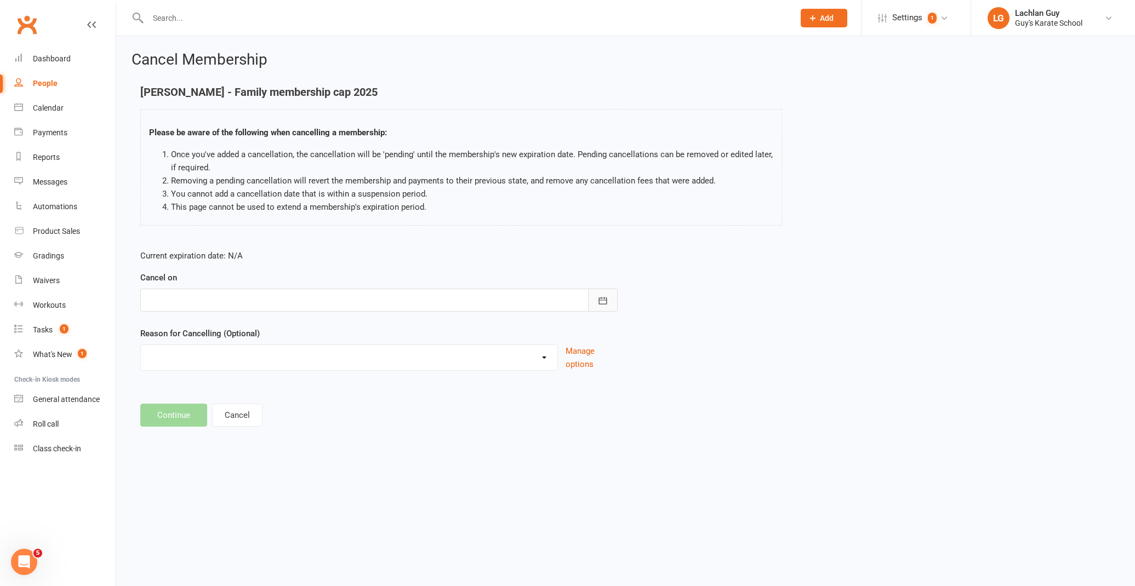
click at [609, 302] on button "button" at bounding box center [603, 300] width 30 height 23
click at [232, 448] on button "30" at bounding box center [232, 453] width 23 height 20
type input "[DATE]"
select select "8"
click at [183, 417] on button "Continue" at bounding box center [173, 415] width 67 height 23
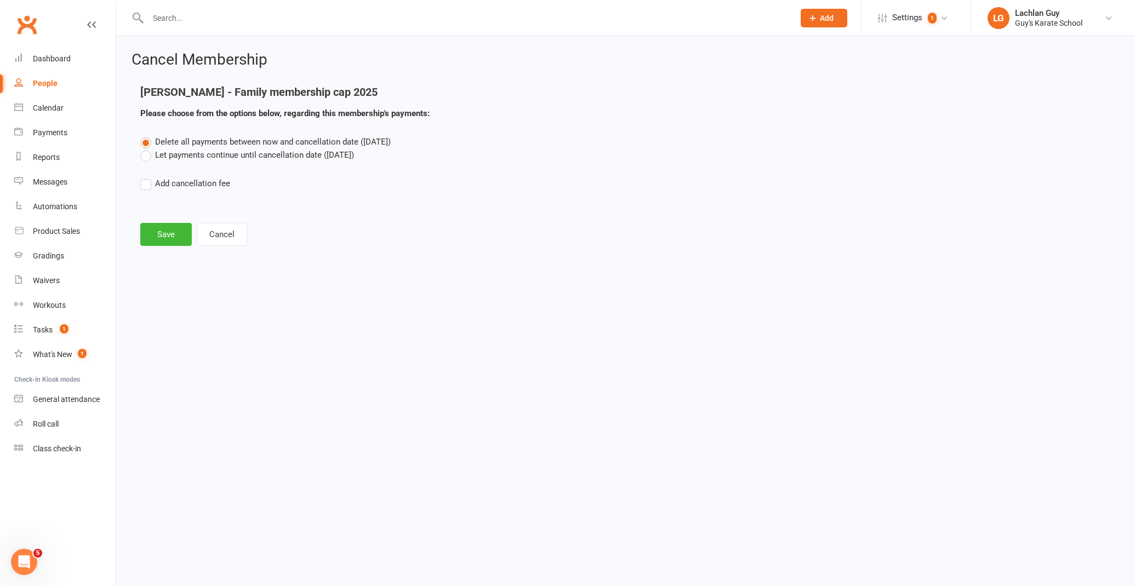
click at [185, 155] on label "Let payments continue until cancellation date ([DATE])" at bounding box center [247, 154] width 214 height 13
click at [147, 148] on input "Let payments continue until cancellation date ([DATE])" at bounding box center [143, 148] width 7 height 0
click at [168, 238] on button "Save" at bounding box center [165, 234] width 51 height 23
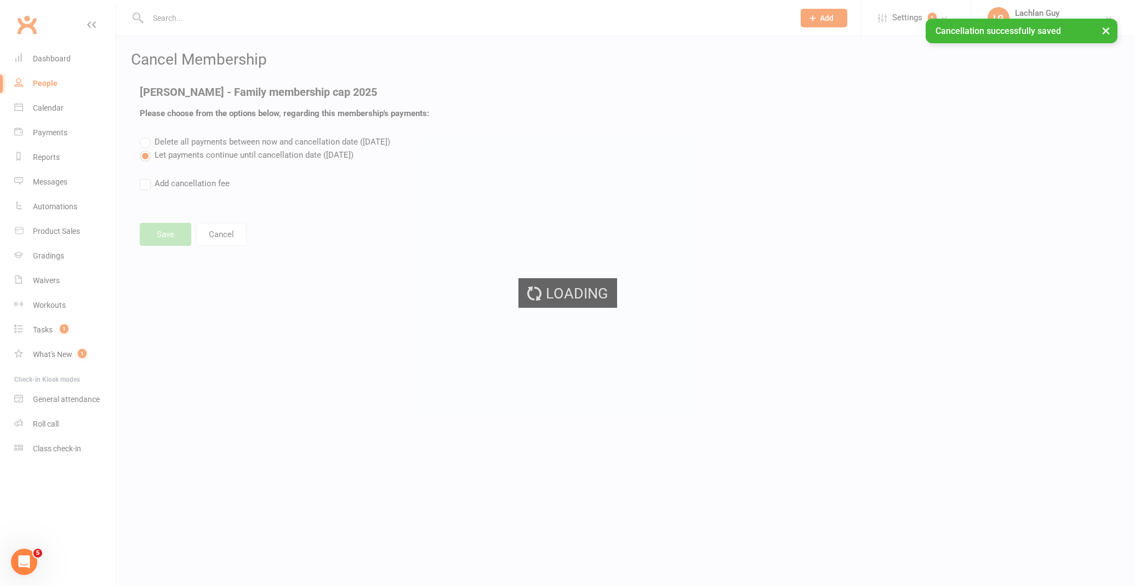
scroll to position [0, 4]
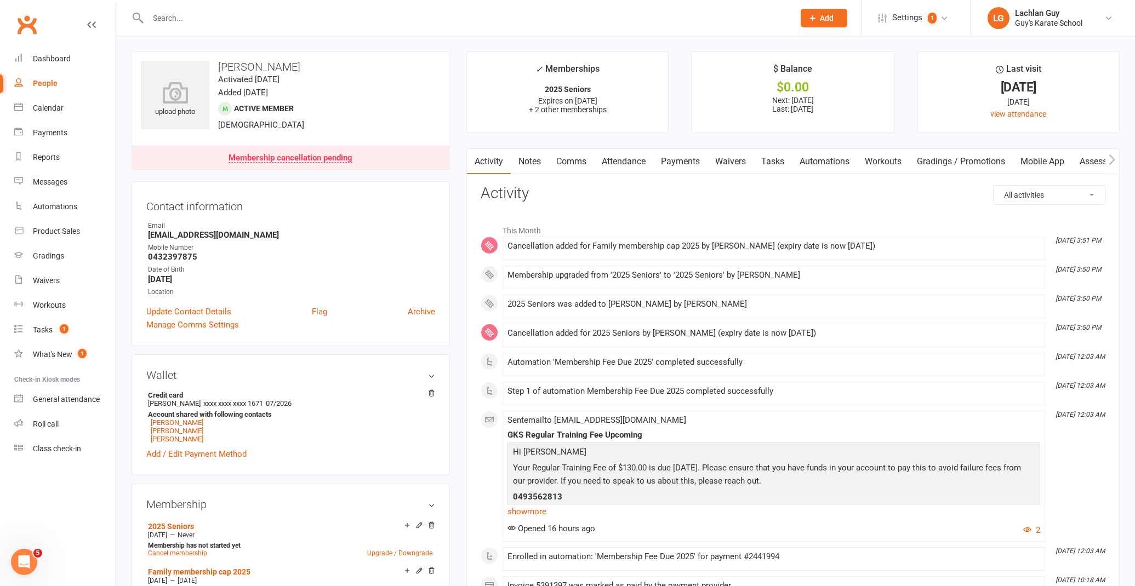
click at [537, 162] on link "Notes" at bounding box center [530, 161] width 38 height 25
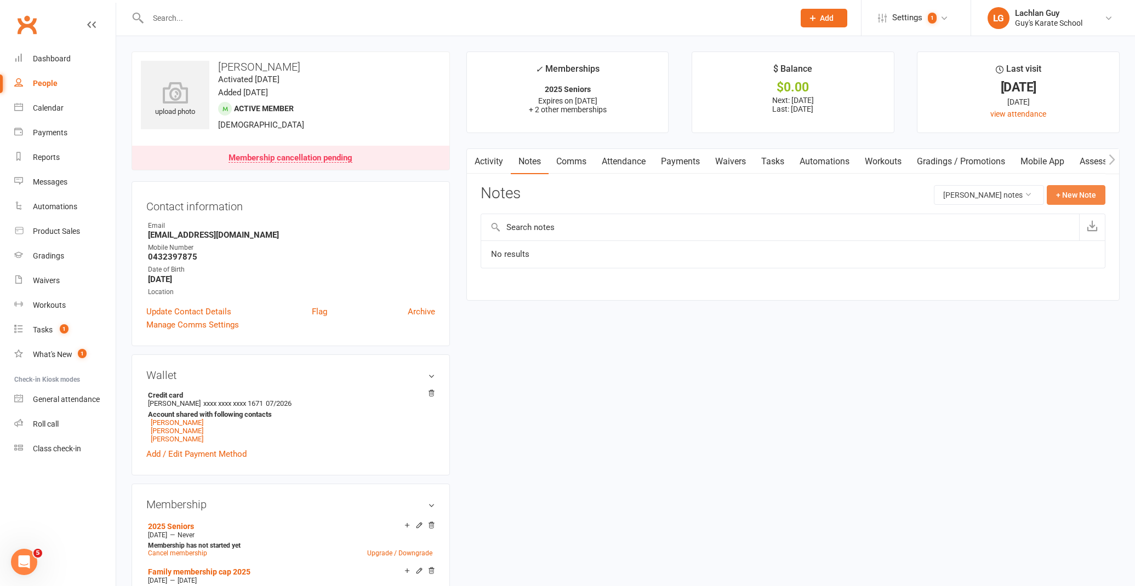
click at [1089, 198] on button "+ New Note" at bounding box center [1075, 195] width 59 height 20
click at [702, 244] on input "text" at bounding box center [792, 239] width 625 height 23
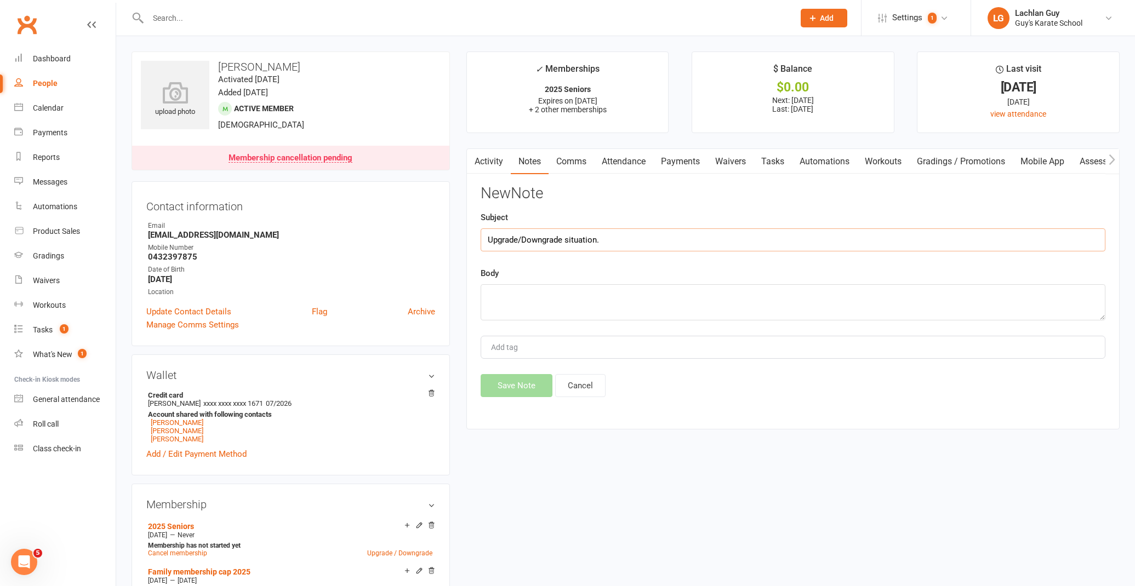
type input "Upgrade/Downgrade situation."
click at [637, 291] on textarea at bounding box center [792, 302] width 625 height 36
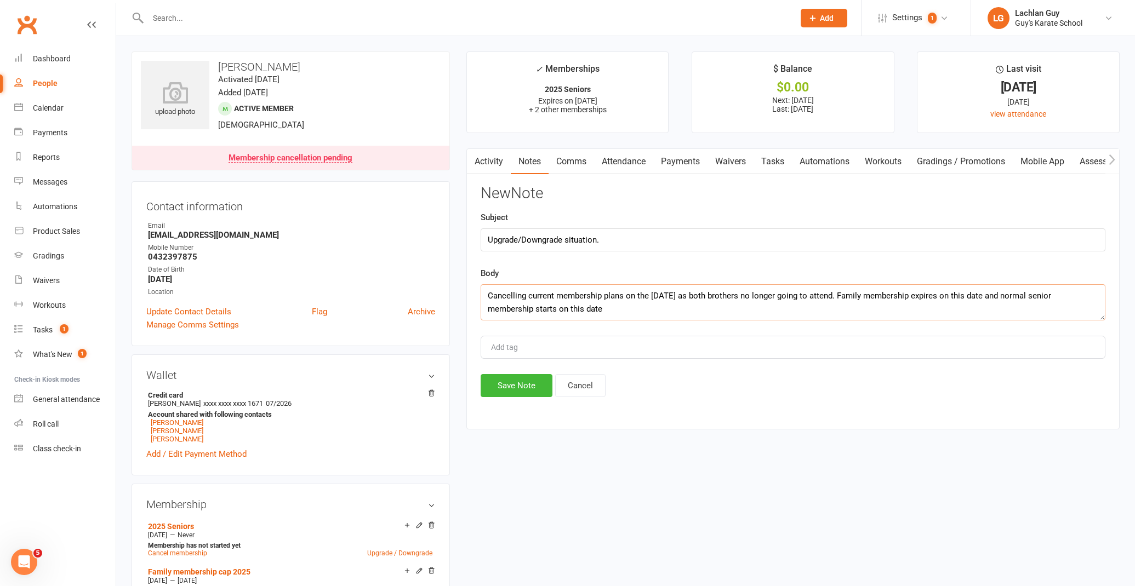
type textarea "Cancelling current membership plans on the [DATE] as both brothers no longer go…"
click at [556, 347] on div "Add tag" at bounding box center [792, 347] width 625 height 23
type input "lhg"
click at [514, 364] on li "LHG" at bounding box center [793, 368] width 622 height 16
drag, startPoint x: 508, startPoint y: 382, endPoint x: 534, endPoint y: 380, distance: 26.4
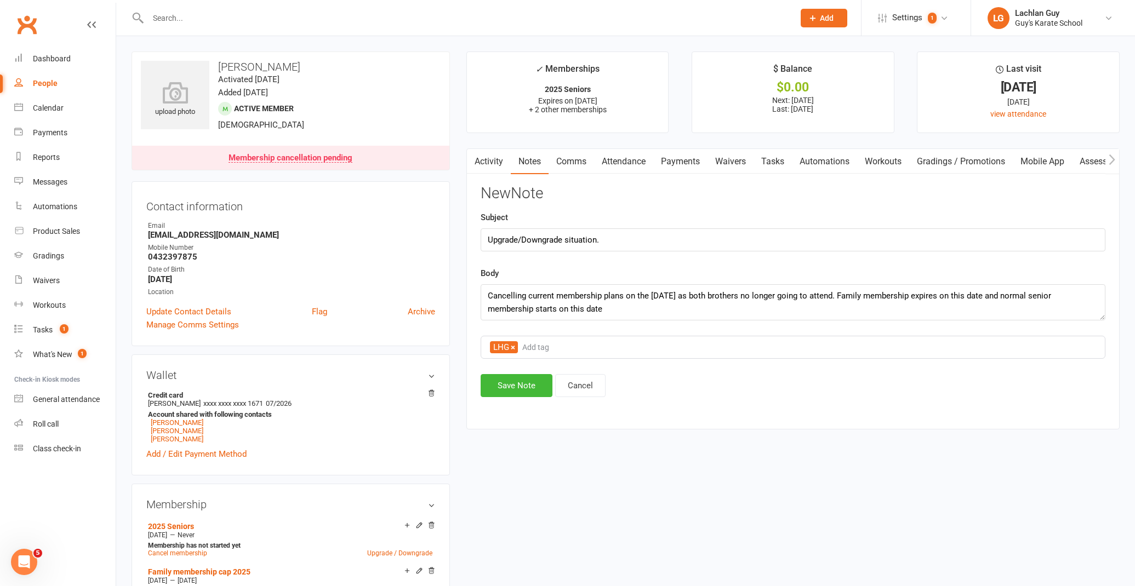
click at [508, 382] on button "Save Note" at bounding box center [516, 385] width 72 height 23
